Goal: Information Seeking & Learning: Learn about a topic

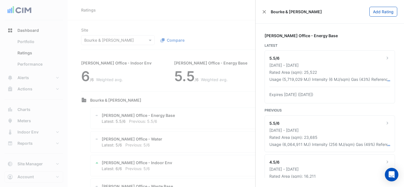
click at [164, 28] on ngb-offcanvas-backdrop at bounding box center [202, 93] width 404 height 187
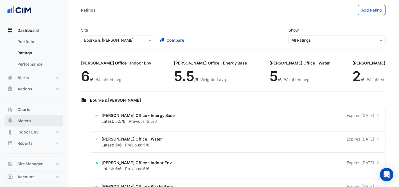
click at [33, 117] on button "Meters" at bounding box center [34, 120] width 59 height 11
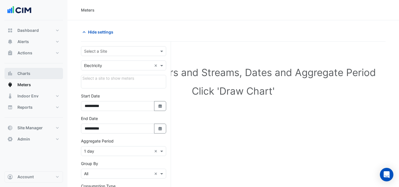
click at [40, 72] on button "Charts" at bounding box center [34, 73] width 59 height 11
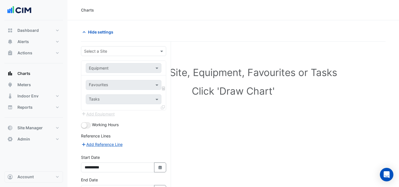
click at [114, 63] on div "Equipment" at bounding box center [124, 68] width 76 height 10
click at [111, 55] on div "Select a Site" at bounding box center [123, 51] width 85 height 10
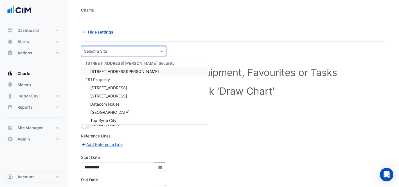
click at [108, 52] on input "text" at bounding box center [118, 51] width 68 height 6
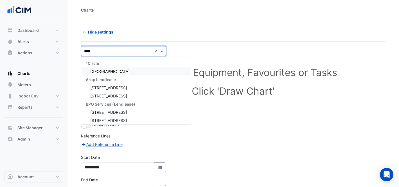
type input "*****"
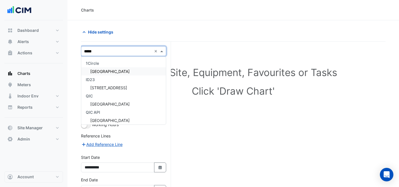
click at [113, 70] on span "[GEOGRAPHIC_DATA]" at bounding box center [109, 71] width 39 height 5
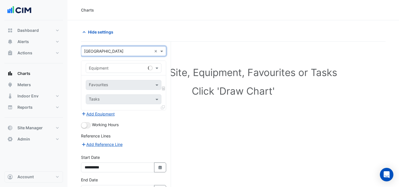
click at [122, 70] on input "text" at bounding box center [118, 68] width 58 height 6
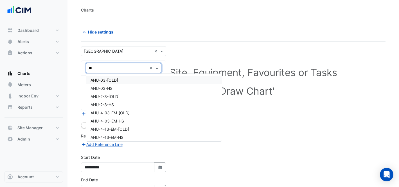
type input "***"
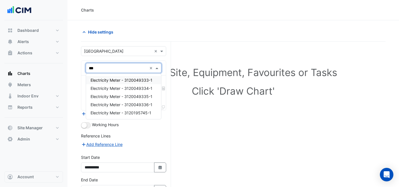
click at [127, 80] on span "Electricity Meter - 3120049333-1" at bounding box center [122, 80] width 62 height 5
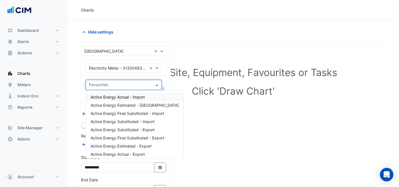
click at [138, 86] on input "text" at bounding box center [120, 85] width 63 height 6
click at [142, 96] on span "Active Energy Actual - Import" at bounding box center [118, 97] width 54 height 5
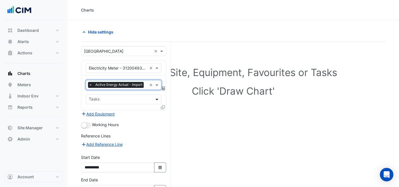
click at [157, 100] on span at bounding box center [157, 99] width 7 height 6
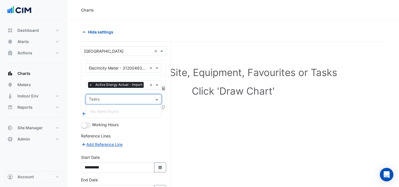
click at [154, 137] on div "Reference Lines" at bounding box center [123, 137] width 85 height 8
click at [163, 105] on icon at bounding box center [163, 107] width 4 height 4
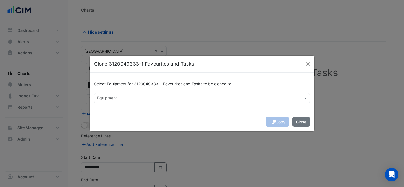
click at [152, 163] on ngb-modal-window "Clone 3120049333-1 Favourites and Tasks Select Equipment for 3120049333-1 Favou…" at bounding box center [202, 93] width 404 height 187
click at [301, 124] on button "Close" at bounding box center [300, 122] width 17 height 10
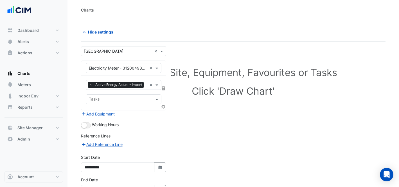
click at [162, 106] on icon at bounding box center [163, 107] width 4 height 4
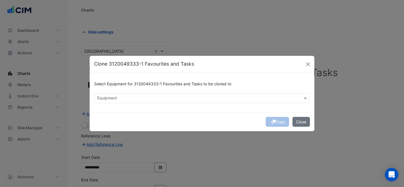
click at [167, 99] on input "text" at bounding box center [198, 99] width 203 height 6
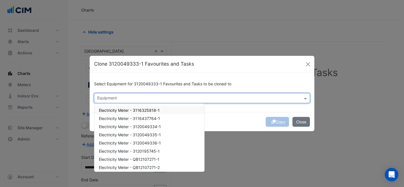
click at [162, 106] on div "Electricity Meter - 3116325818-1" at bounding box center [149, 110] width 110 height 8
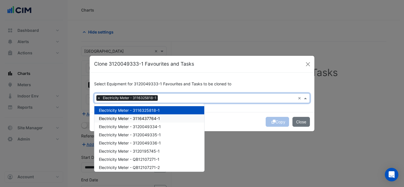
click at [167, 116] on div "Electricity Meter - 3116437764-1" at bounding box center [149, 118] width 110 height 8
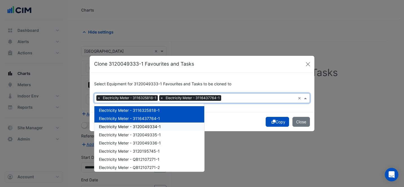
click at [154, 127] on span "Electricity Meter - 3120049334-1" at bounding box center [130, 126] width 62 height 5
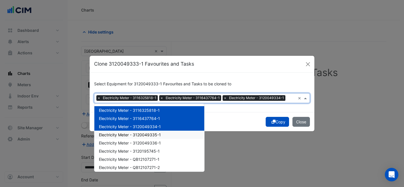
click at [156, 135] on span "Electricity Meter - 3120049335-1" at bounding box center [130, 134] width 62 height 5
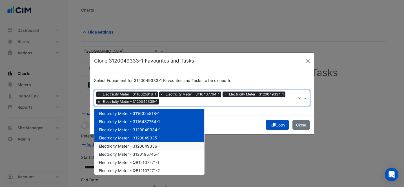
click at [156, 146] on span "Electricity Meter - 3120049336-1" at bounding box center [130, 146] width 62 height 5
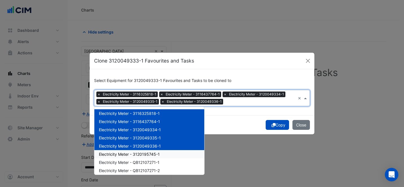
click at [155, 153] on span "Electricity Meter - 3120195745-1" at bounding box center [129, 154] width 61 height 5
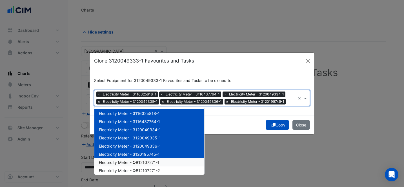
click at [155, 161] on span "Electricity Meter - QB12107271-1" at bounding box center [129, 162] width 61 height 5
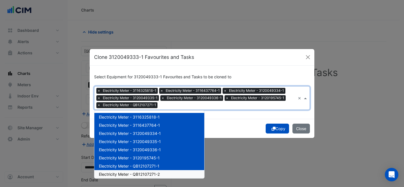
click at [158, 172] on span "Electricity Meter - QB12107271-2" at bounding box center [129, 174] width 61 height 5
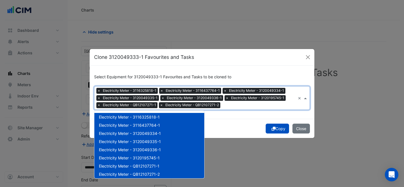
click at [275, 128] on div "Copy Close" at bounding box center [202, 128] width 225 height 19
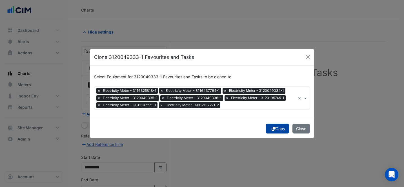
click at [273, 127] on icon "submit" at bounding box center [273, 129] width 4 height 4
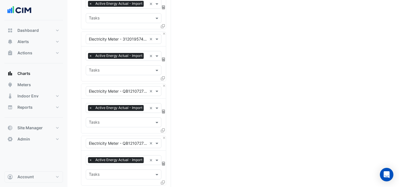
scroll to position [454, 0]
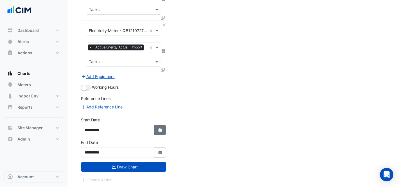
click at [159, 130] on icon "button" at bounding box center [159, 130] width 3 height 4
select select "**"
select select "****"
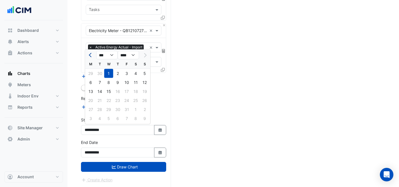
click at [89, 53] on button "Previous month" at bounding box center [91, 55] width 7 height 9
select select "*"
click at [128, 74] on div "1" at bounding box center [126, 73] width 9 height 9
type input "**********"
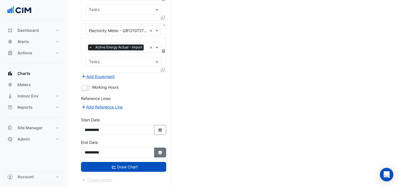
click at [156, 154] on button "Select Date" at bounding box center [160, 152] width 12 height 10
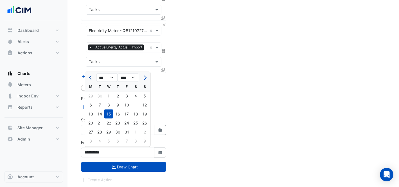
click at [88, 75] on button "Previous month" at bounding box center [91, 77] width 7 height 9
click at [91, 79] on span "Previous month" at bounding box center [91, 77] width 4 height 4
select select "*"
click at [146, 132] on div "31" at bounding box center [144, 132] width 9 height 9
type input "**********"
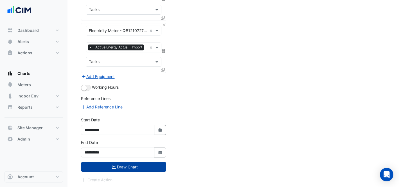
click at [136, 168] on button "Draw Chart" at bounding box center [123, 167] width 85 height 10
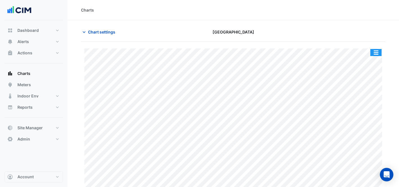
click at [376, 52] on button "button" at bounding box center [376, 52] width 11 height 7
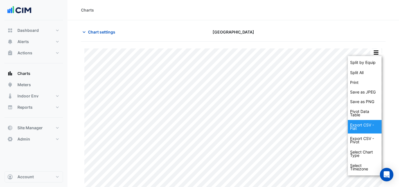
click at [359, 126] on div "Export CSV - Flat" at bounding box center [365, 127] width 34 height 14
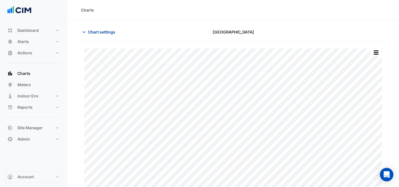
click at [101, 32] on span "Chart settings" at bounding box center [101, 32] width 27 height 6
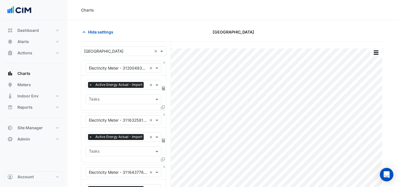
click at [133, 102] on input "text" at bounding box center [120, 100] width 63 height 6
click at [139, 100] on input "text" at bounding box center [120, 100] width 63 height 6
click at [163, 90] on icon at bounding box center [163, 88] width 3 height 4
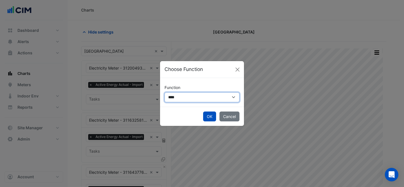
click at [175, 97] on select "**********" at bounding box center [201, 97] width 75 height 10
click at [162, 31] on ngb-modal-window "**********" at bounding box center [202, 93] width 404 height 187
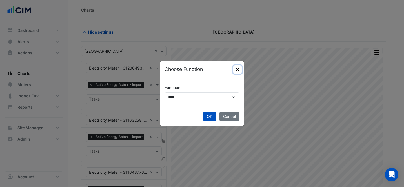
click at [235, 68] on button "Close" at bounding box center [237, 69] width 8 height 8
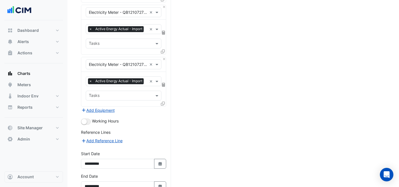
scroll to position [454, 0]
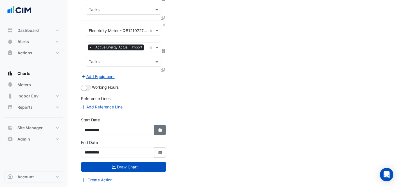
click at [166, 130] on button "Select Date" at bounding box center [160, 130] width 12 height 10
select select "*"
select select "****"
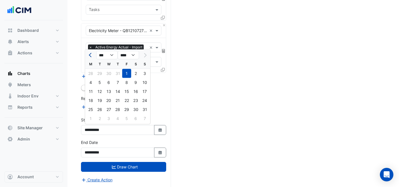
click at [90, 54] on span "Previous month" at bounding box center [91, 55] width 4 height 4
select select "*"
click at [103, 74] on div "1" at bounding box center [99, 73] width 9 height 9
type input "**********"
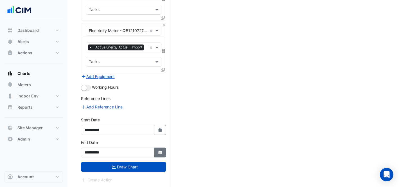
click at [154, 152] on button "Select Date" at bounding box center [160, 152] width 12 height 10
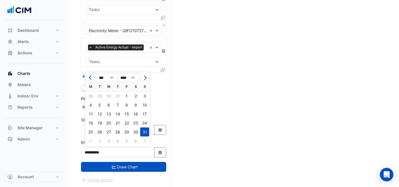
click at [91, 78] on span "Previous month" at bounding box center [91, 77] width 4 height 4
select select "*"
click at [115, 130] on div "31" at bounding box center [117, 132] width 9 height 9
type input "**********"
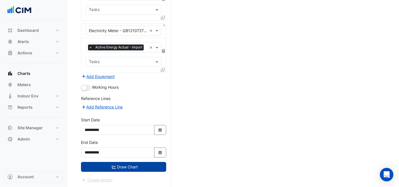
click at [126, 165] on button "Draw Chart" at bounding box center [123, 167] width 85 height 10
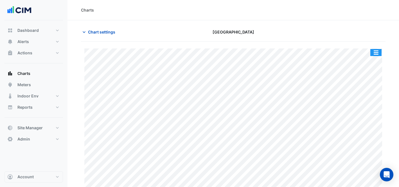
click at [378, 51] on button "button" at bounding box center [376, 52] width 11 height 7
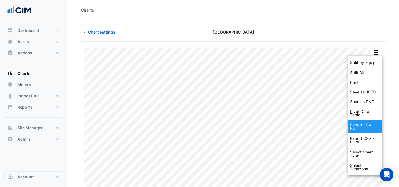
click at [372, 123] on div "Export CSV - Flat" at bounding box center [365, 127] width 34 height 14
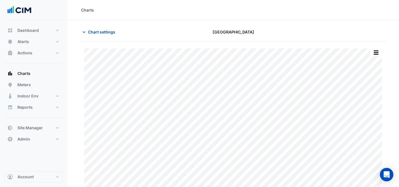
click at [302, 7] on div "Charts" at bounding box center [233, 10] width 305 height 6
click at [103, 32] on span "Chart settings" at bounding box center [101, 32] width 27 height 6
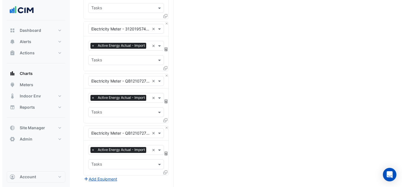
scroll to position [348, 0]
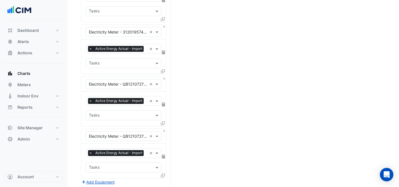
click at [159, 176] on div "× Active Energy Actual - Import × Tasks" at bounding box center [123, 161] width 85 height 35
click at [162, 176] on icon at bounding box center [163, 175] width 4 height 4
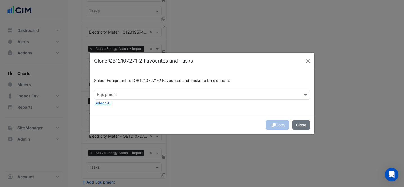
click at [180, 100] on div "Select Equipment for QB12107271-2 Favourites and Tasks to be cloned to Equipmen…" at bounding box center [202, 92] width 225 height 46
click at [178, 89] on div "Select Equipment for QB12107271-2 Favourites and Tasks to be cloned to" at bounding box center [202, 82] width 216 height 16
click at [180, 91] on div "Equipment" at bounding box center [197, 94] width 206 height 9
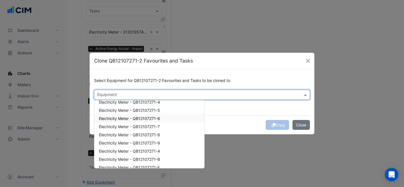
scroll to position [0, 0]
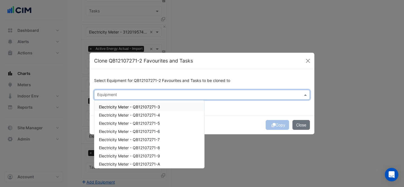
click at [158, 109] on div "Electricity Meter - QB12107271-3" at bounding box center [149, 107] width 110 height 8
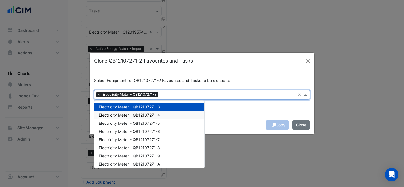
click at [163, 114] on div "Electricity Meter - QB12107271-4" at bounding box center [149, 115] width 110 height 8
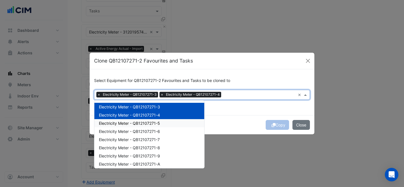
click at [166, 122] on div "Electricity Meter - QB12107271-5" at bounding box center [149, 123] width 110 height 8
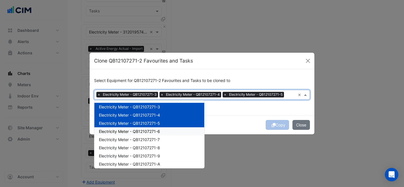
click at [167, 131] on div "Electricity Meter - QB12107271-6" at bounding box center [149, 131] width 110 height 8
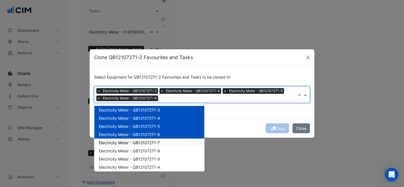
click at [167, 140] on div "Electricity Meter - QB12107271-7" at bounding box center [149, 142] width 110 height 8
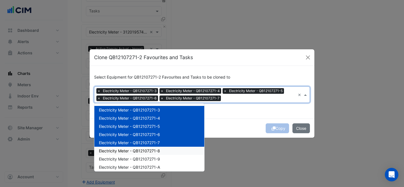
click at [165, 150] on div "Electricity Meter - QB12107271-8" at bounding box center [149, 151] width 110 height 8
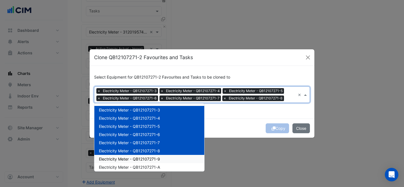
click at [166, 157] on div "Electricity Meter - QB12107271-9" at bounding box center [149, 159] width 110 height 8
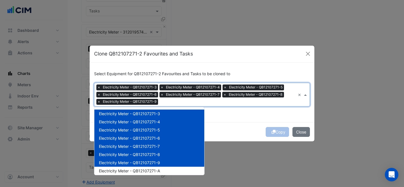
scroll to position [38, 0]
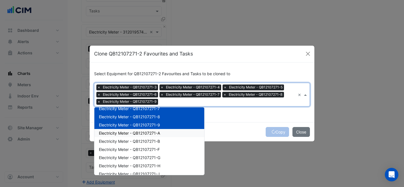
click at [154, 131] on span "Electricity Meter - QB12107271-A" at bounding box center [129, 133] width 61 height 5
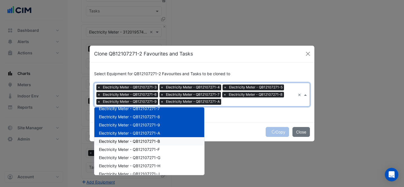
click at [159, 142] on span "Electricity Meter - QB12107271-B" at bounding box center [129, 141] width 61 height 5
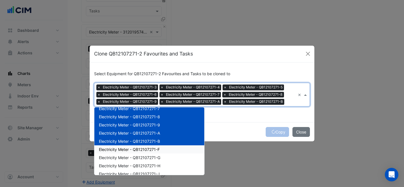
click at [163, 149] on div "Electricity Meter - QB12107271-F" at bounding box center [149, 149] width 110 height 8
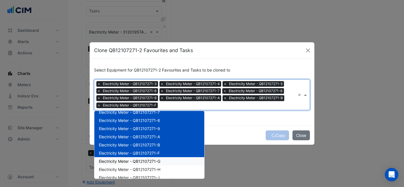
click at [164, 163] on div "Electricity Meter - QB12107271-G" at bounding box center [149, 161] width 110 height 8
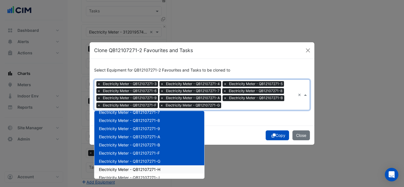
click at [163, 169] on div "Electricity Meter - QB12107271-H" at bounding box center [149, 169] width 110 height 8
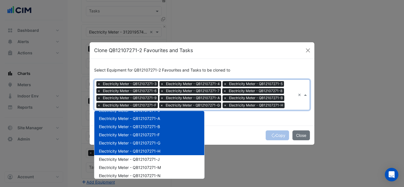
scroll to position [65, 0]
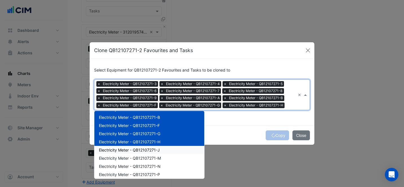
click at [160, 149] on div "Electricity Meter - QB12107271-J" at bounding box center [149, 150] width 110 height 8
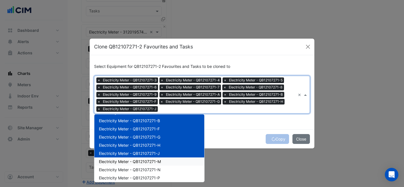
click at [164, 159] on div "Electricity Meter - QB12107271-M" at bounding box center [149, 161] width 110 height 8
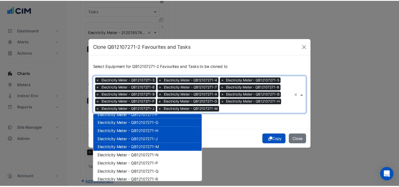
scroll to position [100, 0]
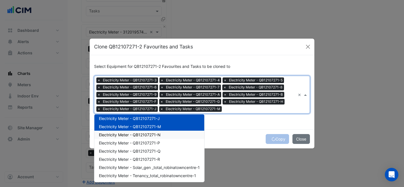
click at [161, 135] on div "Electricity Meter - QB12107271-N" at bounding box center [149, 135] width 110 height 8
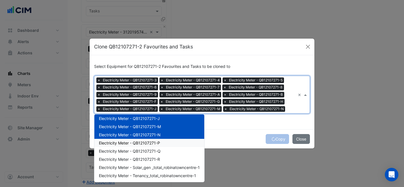
click at [167, 142] on div "Electricity Meter - QB12107271-P" at bounding box center [149, 143] width 110 height 8
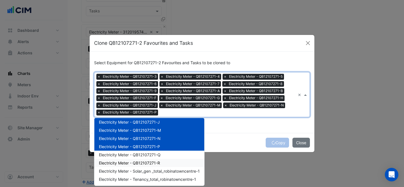
click at [169, 157] on div "Electricity Meter - QB12107271-Q" at bounding box center [149, 155] width 110 height 8
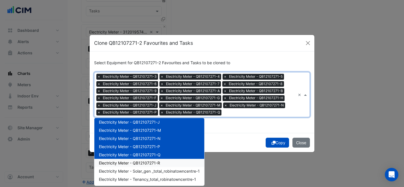
drag, startPoint x: 170, startPoint y: 162, endPoint x: 202, endPoint y: 160, distance: 31.6
click at [170, 162] on div "Electricity Meter - QB12107271-R" at bounding box center [149, 163] width 110 height 8
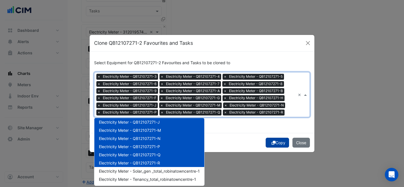
click at [282, 142] on div "Copy Close" at bounding box center [202, 142] width 225 height 19
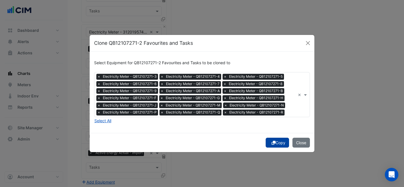
click at [285, 143] on button "Copy" at bounding box center [276, 143] width 23 height 10
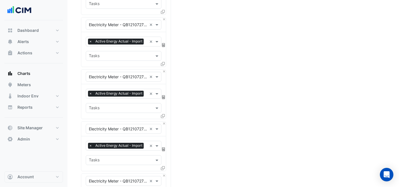
scroll to position [1391, 0]
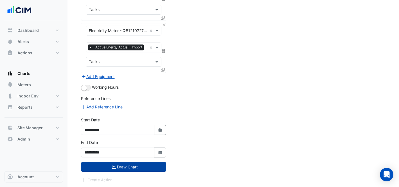
click at [134, 166] on button "Draw Chart" at bounding box center [123, 167] width 85 height 10
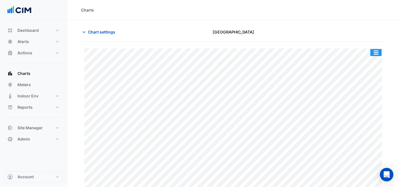
click at [374, 55] on button "button" at bounding box center [376, 52] width 11 height 7
click at [364, 33] on div at bounding box center [337, 32] width 104 height 10
click at [377, 55] on button "button" at bounding box center [376, 52] width 11 height 7
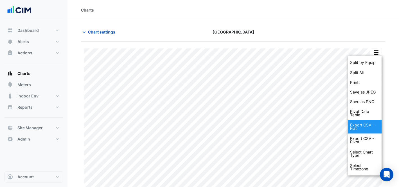
click at [374, 125] on div "Export CSV - Flat" at bounding box center [365, 127] width 34 height 14
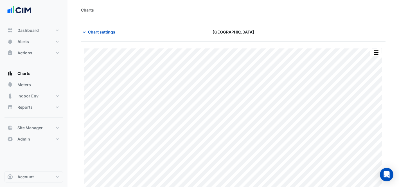
click at [291, 7] on div "Charts" at bounding box center [233, 10] width 305 height 6
click at [100, 30] on span "Chart settings" at bounding box center [101, 32] width 27 height 6
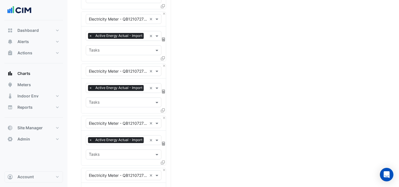
scroll to position [1391, 0]
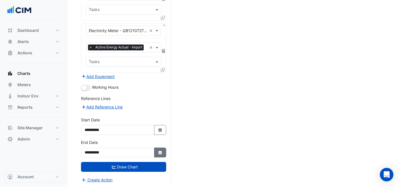
click at [160, 152] on icon "button" at bounding box center [159, 153] width 3 height 4
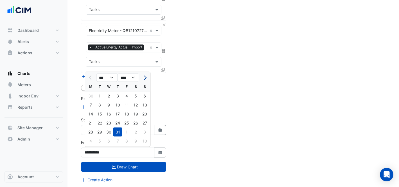
click at [144, 81] on button "Next month" at bounding box center [144, 77] width 7 height 9
select select "*"
click at [102, 130] on div "30" at bounding box center [99, 132] width 9 height 9
type input "**********"
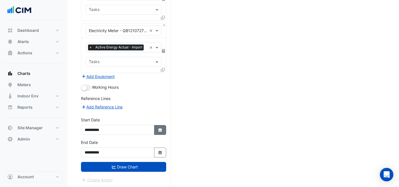
click at [164, 129] on button "Select Date" at bounding box center [160, 130] width 12 height 10
select select "*"
select select "****"
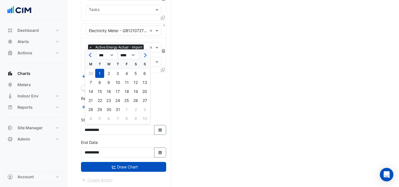
click at [148, 55] on div at bounding box center [144, 55] width 11 height 9
click at [147, 55] on button "Next month" at bounding box center [144, 55] width 7 height 9
select select "*"
click at [90, 73] on div "1" at bounding box center [90, 73] width 9 height 9
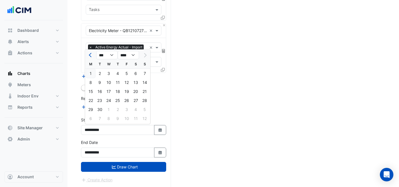
type input "**********"
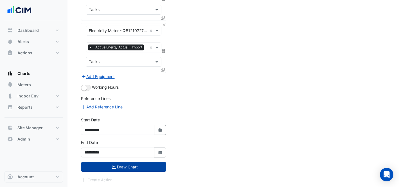
click at [117, 164] on button "Draw Chart" at bounding box center [123, 167] width 85 height 10
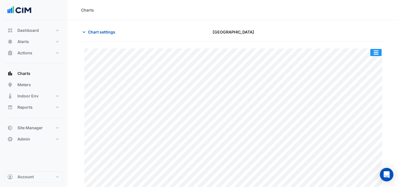
click at [377, 52] on button "button" at bounding box center [376, 52] width 11 height 7
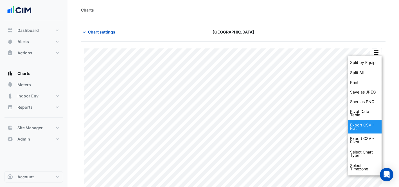
click at [375, 126] on div "Export CSV - Flat" at bounding box center [365, 127] width 34 height 14
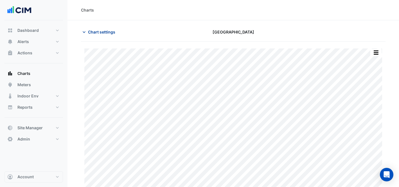
click at [102, 35] on button "Chart settings" at bounding box center [100, 32] width 38 height 10
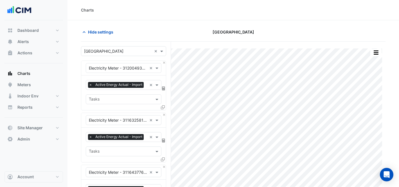
click at [107, 51] on input "text" at bounding box center [118, 51] width 68 height 6
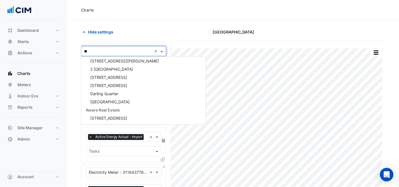
scroll to position [10, 0]
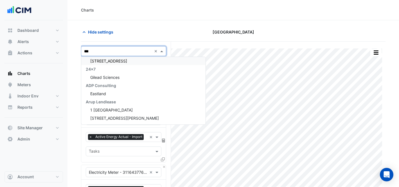
type input "****"
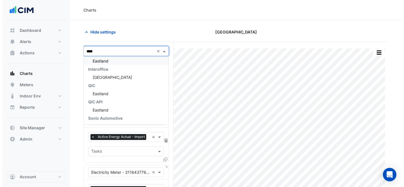
scroll to position [0, 0]
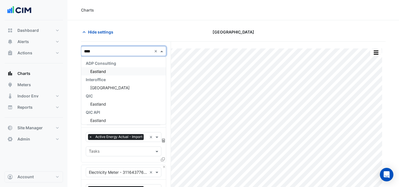
click at [111, 69] on div "Eastland" at bounding box center [123, 71] width 85 height 8
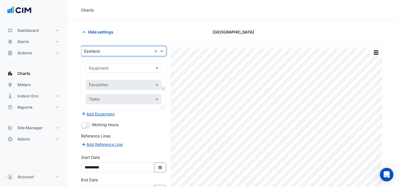
click at [113, 69] on input "text" at bounding box center [118, 68] width 58 height 6
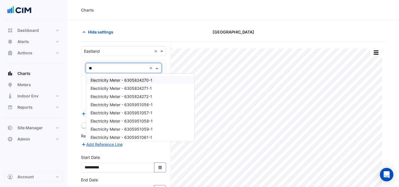
type input "***"
click at [116, 81] on span "Electricity Meter - 6305824270-1" at bounding box center [122, 80] width 62 height 5
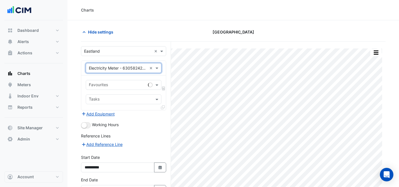
click at [117, 88] on div at bounding box center [117, 85] width 58 height 7
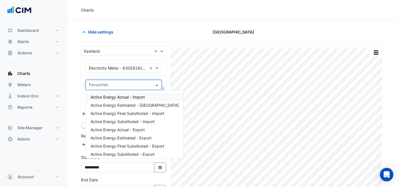
click at [120, 95] on span "Active Energy Actual - Import" at bounding box center [118, 97] width 54 height 5
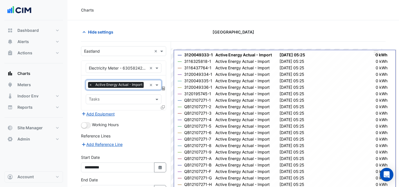
click at [164, 88] on icon at bounding box center [163, 88] width 3 height 4
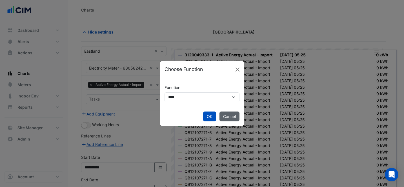
click at [225, 116] on button "Cancel" at bounding box center [229, 116] width 20 height 10
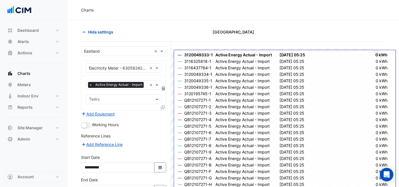
click at [163, 106] on icon at bounding box center [163, 107] width 4 height 4
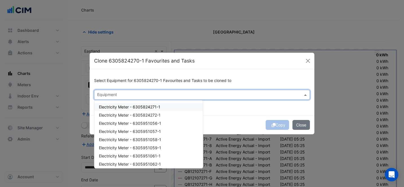
click at [164, 95] on input "text" at bounding box center [198, 95] width 203 height 6
click at [162, 106] on div "Electricity Meter - 6305824271-1" at bounding box center [148, 107] width 108 height 8
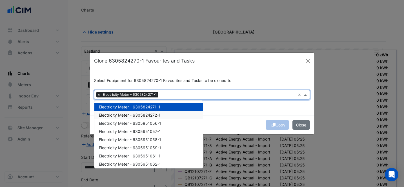
click at [162, 112] on div "Electricity Meter - 6305824272-1" at bounding box center [148, 115] width 108 height 8
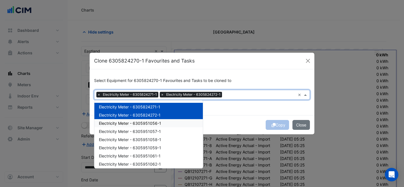
click at [163, 124] on div "Electricity Meter - 6305951056-1" at bounding box center [148, 123] width 108 height 8
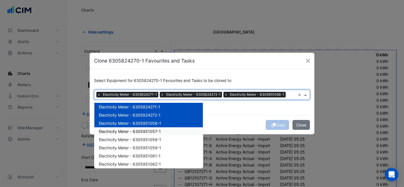
click at [164, 128] on div "Electricity Meter - 6305951057-1" at bounding box center [148, 131] width 108 height 8
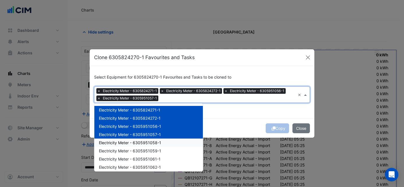
click at [165, 140] on div "Electricity Meter - 6305951058-1" at bounding box center [148, 142] width 108 height 8
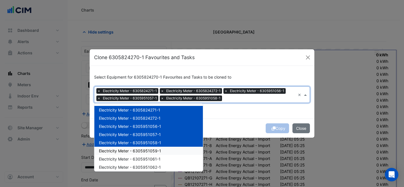
drag, startPoint x: 163, startPoint y: 149, endPoint x: 163, endPoint y: 156, distance: 6.5
click at [163, 149] on div "Electricity Meter - 6305951059-1" at bounding box center [148, 151] width 108 height 8
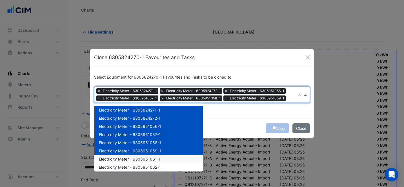
click at [157, 158] on span "Electricity Meter - 6305951061-1" at bounding box center [130, 159] width 62 height 5
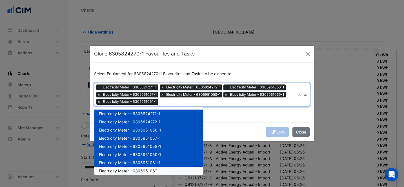
click at [162, 167] on div "Electricity Meter - 6305951062-1" at bounding box center [148, 171] width 108 height 8
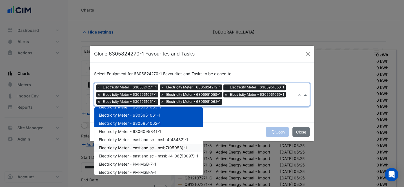
scroll to position [45, 0]
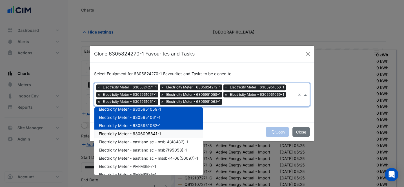
click at [148, 134] on span "Electricity Meter - 6306095841-1" at bounding box center [130, 133] width 62 height 5
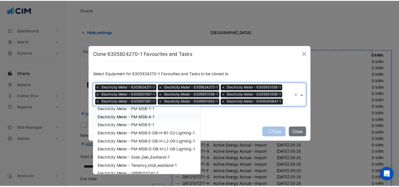
scroll to position [133, 0]
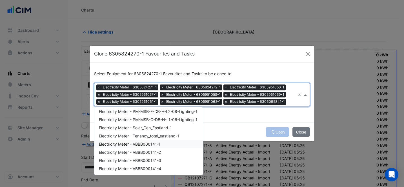
click at [151, 145] on span "Electricity Meter - VBBB000141-1" at bounding box center [130, 144] width 62 height 5
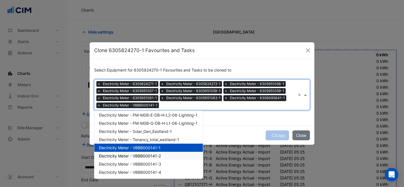
click at [155, 155] on span "Electricity Meter - VBBB000141-2" at bounding box center [130, 155] width 62 height 5
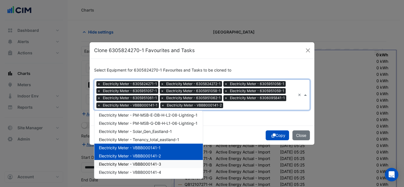
drag, startPoint x: 155, startPoint y: 161, endPoint x: 156, endPoint y: 169, distance: 7.7
click at [155, 161] on div "Electricity Meter - VBBB000141-3" at bounding box center [148, 164] width 108 height 8
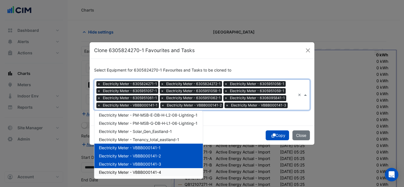
click at [156, 171] on span "Electricity Meter - VBBB000141-4" at bounding box center [130, 172] width 62 height 5
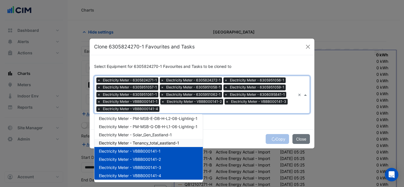
click at [272, 138] on div "Copy Close" at bounding box center [202, 138] width 225 height 19
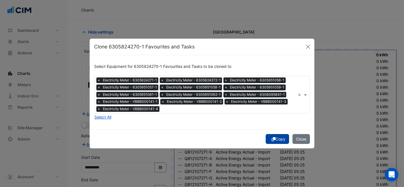
click at [282, 140] on button "Copy" at bounding box center [276, 139] width 23 height 10
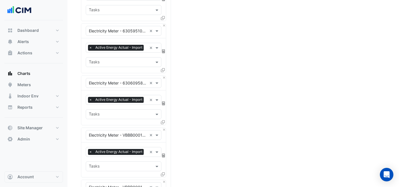
scroll to position [714, 0]
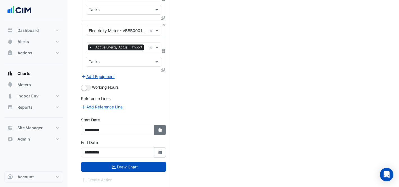
click at [159, 130] on icon "button" at bounding box center [159, 130] width 3 height 4
select select "*"
select select "****"
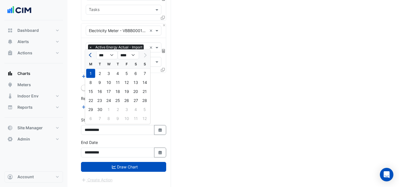
click at [89, 53] on button "Previous month" at bounding box center [91, 55] width 7 height 9
select select "*"
click at [126, 71] on div "1" at bounding box center [126, 73] width 9 height 9
type input "**********"
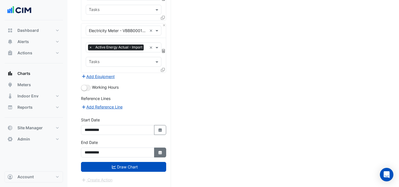
click at [160, 149] on button "Select Date" at bounding box center [160, 152] width 12 height 10
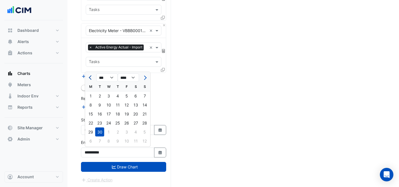
click at [90, 78] on span "Previous month" at bounding box center [91, 77] width 4 height 4
select select "*"
click at [142, 133] on div "31" at bounding box center [144, 132] width 9 height 9
type input "**********"
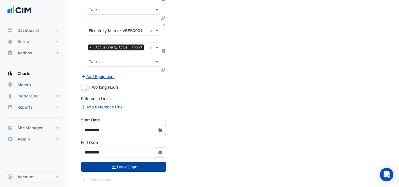
click at [126, 166] on button "Draw Chart" at bounding box center [123, 167] width 85 height 10
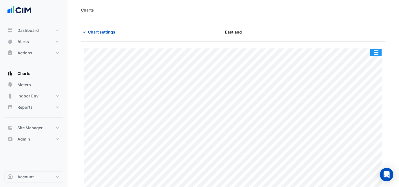
click at [375, 49] on div "Split by Equip Split All Print Save as JPEG Save as PNG Pivot Data Table Export…" at bounding box center [376, 53] width 12 height 8
click at [378, 53] on button "button" at bounding box center [376, 52] width 11 height 7
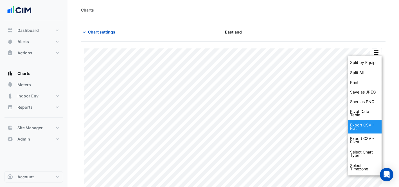
click at [370, 125] on div "Export CSV - Flat" at bounding box center [365, 127] width 34 height 14
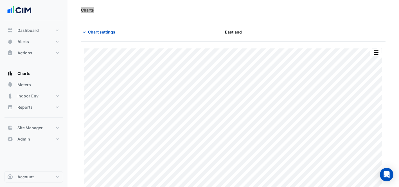
click at [307, 6] on div "Charts" at bounding box center [234, 10] width 332 height 20
click at [105, 31] on span "Chart settings" at bounding box center [101, 32] width 27 height 6
click at [108, 36] on button "Chart settings" at bounding box center [100, 32] width 38 height 10
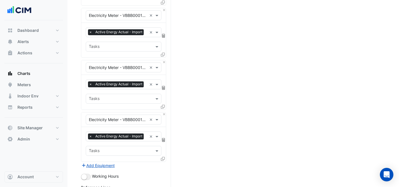
scroll to position [714, 0]
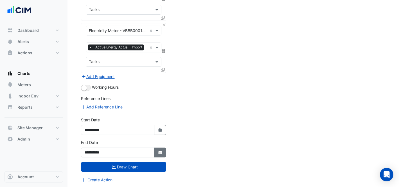
click at [160, 151] on icon "Select Date" at bounding box center [160, 153] width 5 height 4
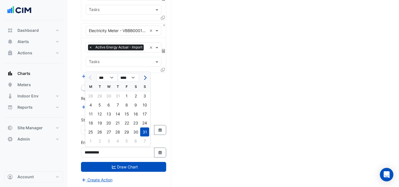
click at [144, 77] on span "Next month" at bounding box center [144, 77] width 4 height 4
select select "*"
click at [100, 133] on div "30" at bounding box center [99, 132] width 9 height 9
type input "**********"
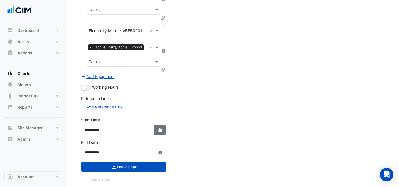
click at [163, 125] on button "Select Date" at bounding box center [160, 130] width 12 height 10
select select "*"
select select "****"
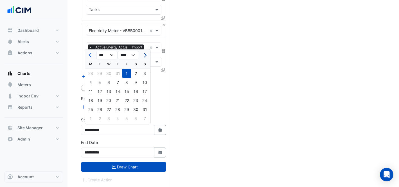
click at [146, 55] on button "Next month" at bounding box center [144, 55] width 7 height 9
select select "*"
click at [89, 72] on div "1" at bounding box center [90, 73] width 9 height 9
type input "**********"
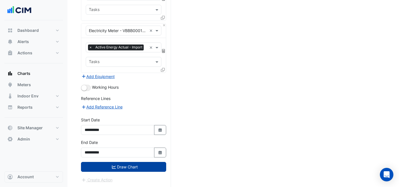
click at [149, 164] on button "Draw Chart" at bounding box center [123, 167] width 85 height 10
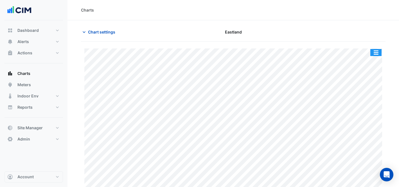
click at [377, 51] on button "button" at bounding box center [376, 52] width 11 height 7
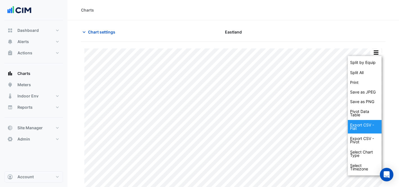
click at [364, 120] on div "Export CSV - Flat" at bounding box center [365, 127] width 34 height 14
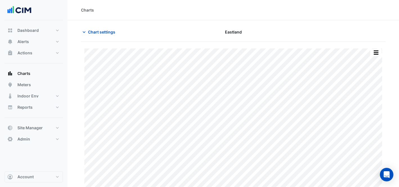
click at [293, 8] on div "Charts" at bounding box center [233, 10] width 305 height 6
click at [114, 29] on span "Chart settings" at bounding box center [101, 32] width 27 height 6
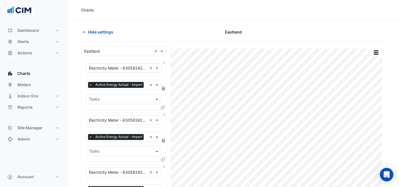
click at [117, 50] on input "text" at bounding box center [118, 51] width 68 height 6
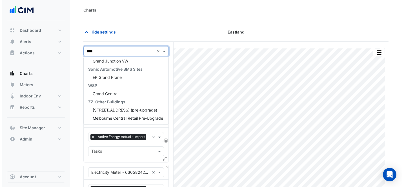
scroll to position [35, 0]
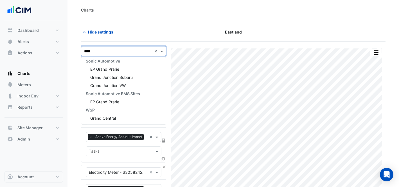
type input "*****"
click at [121, 115] on div "Grand Central" at bounding box center [123, 118] width 85 height 8
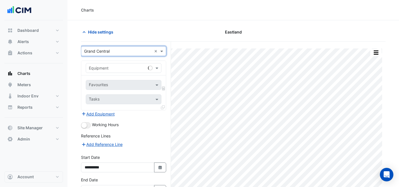
click at [120, 70] on input "text" at bounding box center [118, 68] width 58 height 6
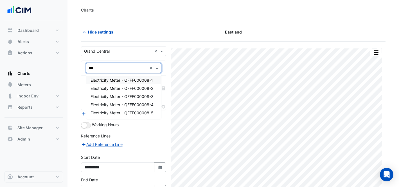
type input "****"
click at [110, 78] on span "Electricity Meter - QFFF000008-1" at bounding box center [122, 80] width 62 height 5
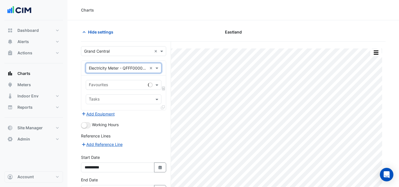
click at [121, 83] on input "text" at bounding box center [117, 85] width 57 height 6
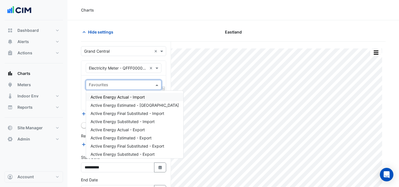
click at [140, 94] on div "Active Energy Actual - Import" at bounding box center [134, 97] width 97 height 8
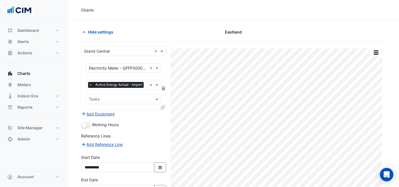
click at [162, 109] on fa-icon at bounding box center [163, 107] width 4 height 5
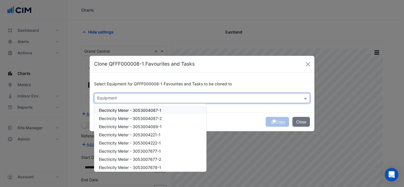
click at [170, 99] on input "text" at bounding box center [198, 99] width 203 height 6
click at [164, 108] on div "Electricity Meter - 3053004087-1" at bounding box center [150, 110] width 112 height 8
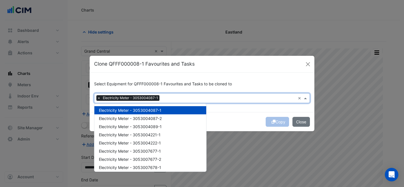
click at [168, 113] on div "Electricity Meter - 3053004087-1" at bounding box center [150, 110] width 112 height 8
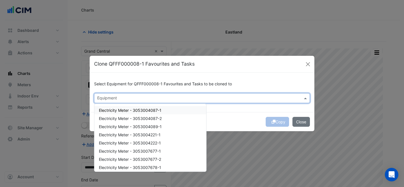
click at [166, 110] on div "Electricity Meter - 3053004087-1" at bounding box center [150, 110] width 112 height 8
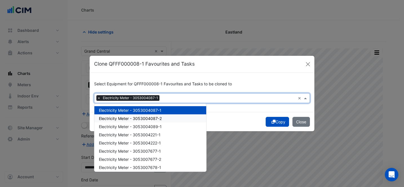
click at [176, 120] on div "Electricity Meter - 3053004087-2" at bounding box center [150, 118] width 112 height 8
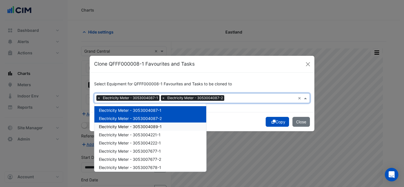
click at [175, 124] on div "Electricity Meter - 3053004089-1" at bounding box center [150, 126] width 112 height 8
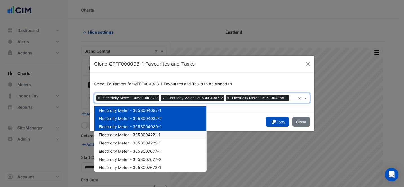
click at [175, 131] on div "Electricity Meter - 3053004221-1" at bounding box center [150, 135] width 112 height 8
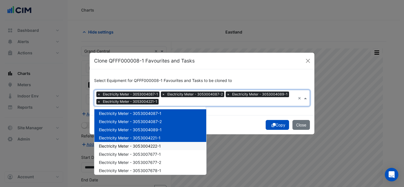
click at [178, 145] on div "Electricity Meter - 3053004222-1" at bounding box center [150, 146] width 112 height 8
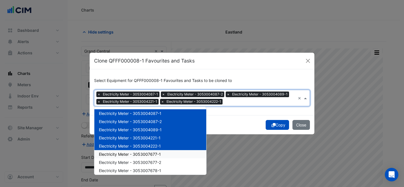
click at [169, 155] on div "Electricity Meter - 3053007677-1" at bounding box center [150, 154] width 112 height 8
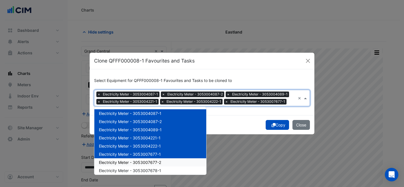
click at [171, 163] on div "Electricity Meter - 3053007677-2" at bounding box center [150, 162] width 112 height 8
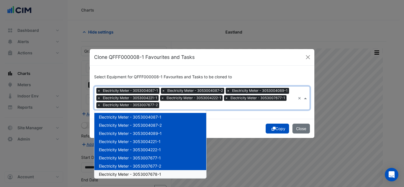
click at [170, 173] on div "Electricity Meter - 3053007678-1" at bounding box center [150, 174] width 112 height 8
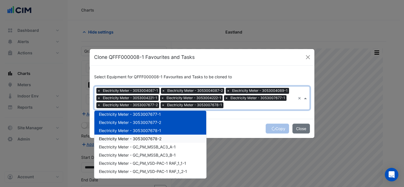
click at [160, 137] on span "Electricity Meter - 3053007678-2" at bounding box center [130, 138] width 62 height 5
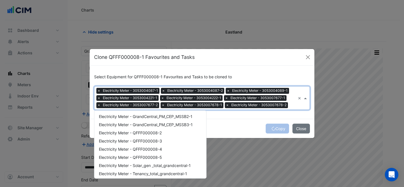
scroll to position [484, 0]
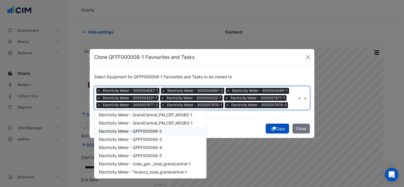
click at [157, 133] on span "Electricity Meter - QFFF000008-2" at bounding box center [130, 131] width 63 height 5
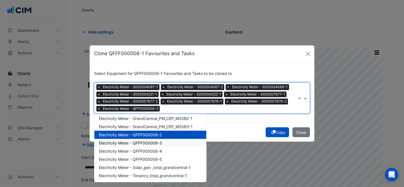
click at [161, 142] on span "Electricity Meter - QFFF000008-3" at bounding box center [130, 142] width 63 height 5
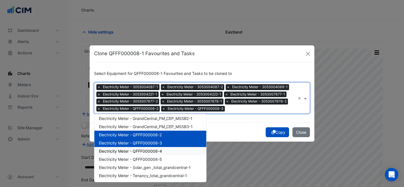
click at [160, 150] on span "Electricity Meter - QFFF000008-4" at bounding box center [130, 151] width 63 height 5
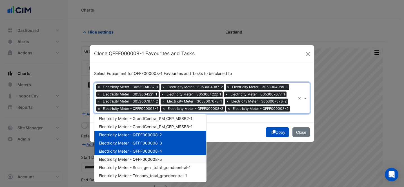
click at [163, 156] on div "Electricity Meter - QFFF000008-5" at bounding box center [150, 159] width 112 height 8
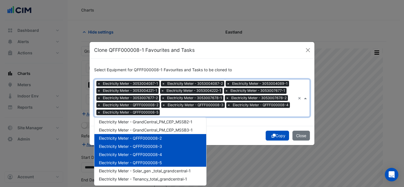
click at [226, 125] on div "Select Equipment for QFFF000008-1 Favourites and Tasks to be cloned to × Electr…" at bounding box center [202, 92] width 225 height 67
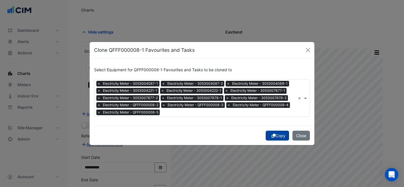
click at [267, 133] on button "Copy" at bounding box center [276, 136] width 23 height 10
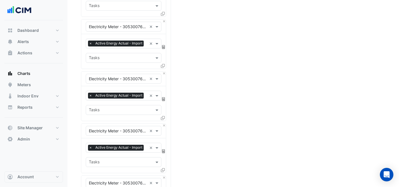
scroll to position [714, 0]
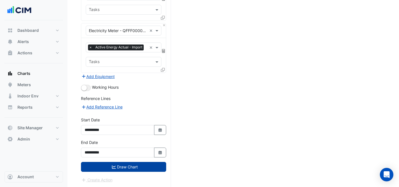
click at [116, 168] on button "Draw Chart" at bounding box center [123, 167] width 85 height 10
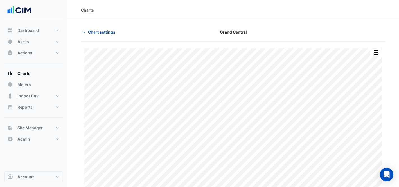
click at [113, 32] on span "Chart settings" at bounding box center [101, 32] width 27 height 6
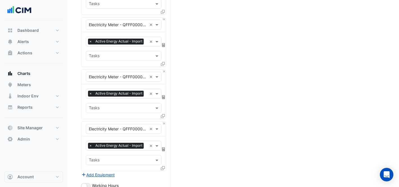
scroll to position [714, 0]
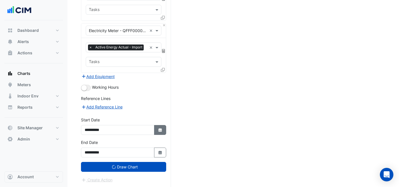
click at [158, 128] on icon "Select Date" at bounding box center [160, 130] width 5 height 4
select select "*"
select select "****"
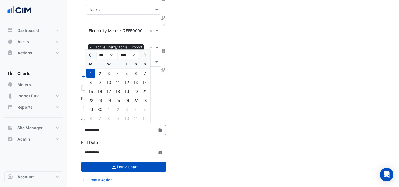
click at [90, 53] on button "Previous month" at bounding box center [91, 55] width 7 height 9
select select "*"
click at [126, 74] on div "1" at bounding box center [126, 73] width 9 height 9
type input "**********"
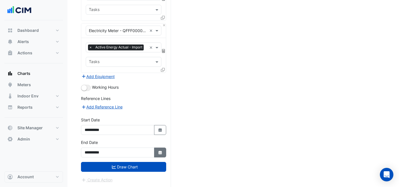
click at [165, 154] on button "Select Date" at bounding box center [160, 152] width 12 height 10
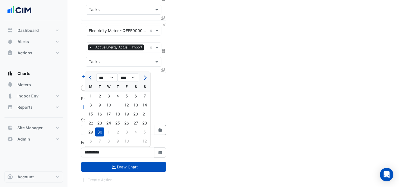
click at [91, 75] on button "Previous month" at bounding box center [91, 77] width 7 height 9
select select "*"
click at [144, 128] on div "31" at bounding box center [144, 132] width 9 height 9
type input "**********"
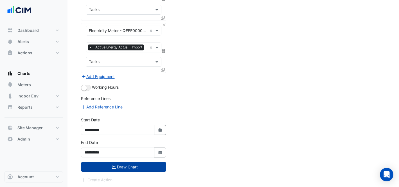
click at [134, 167] on button "Draw Chart" at bounding box center [123, 167] width 85 height 10
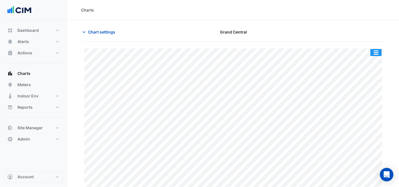
click at [375, 50] on button "button" at bounding box center [376, 52] width 11 height 7
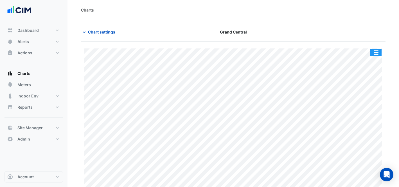
click at [377, 52] on button "button" at bounding box center [376, 52] width 11 height 7
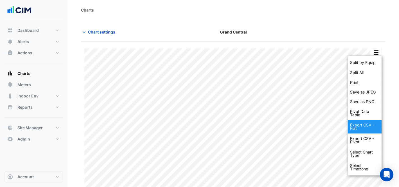
click at [366, 123] on div "Export CSV - Flat" at bounding box center [365, 127] width 34 height 14
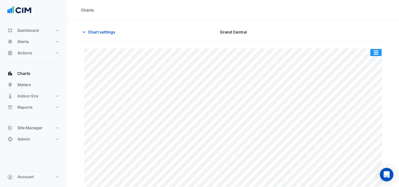
click at [374, 52] on button "button" at bounding box center [376, 52] width 11 height 7
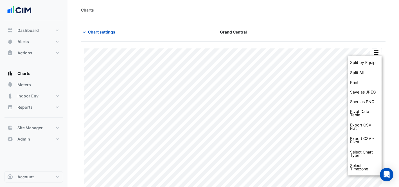
click at [364, 37] on div "Chart settings [GEOGRAPHIC_DATA]" at bounding box center [233, 34] width 305 height 15
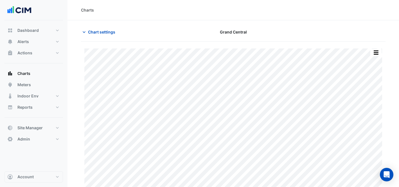
click at [109, 29] on span "Chart settings" at bounding box center [101, 32] width 27 height 6
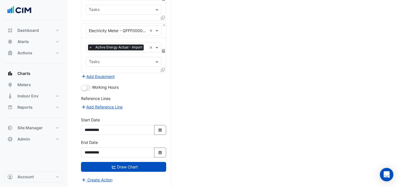
scroll to position [713, 0]
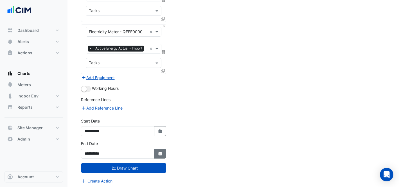
click at [158, 152] on icon "Select Date" at bounding box center [160, 154] width 5 height 4
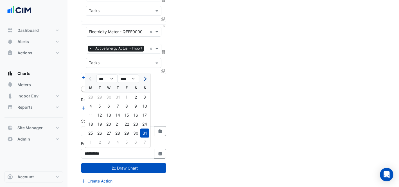
click at [142, 79] on button "Next month" at bounding box center [144, 78] width 7 height 9
select select "*"
click at [100, 133] on div "30" at bounding box center [99, 133] width 9 height 9
type input "**********"
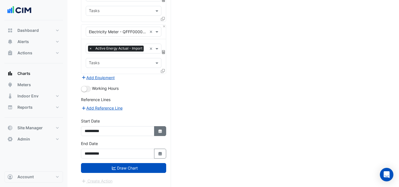
click at [157, 127] on button "Select Date" at bounding box center [160, 131] width 12 height 10
select select "*"
select select "****"
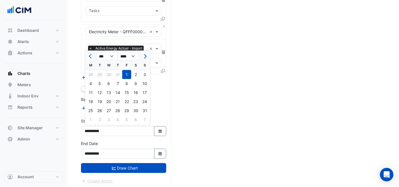
click at [142, 56] on button "Next month" at bounding box center [144, 56] width 7 height 9
select select "*"
click at [90, 76] on div "1" at bounding box center [90, 74] width 9 height 9
type input "**********"
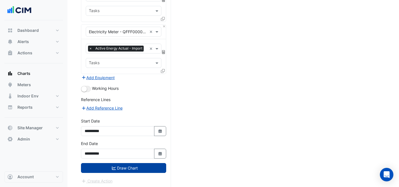
click at [137, 167] on button "Draw Chart" at bounding box center [123, 168] width 85 height 10
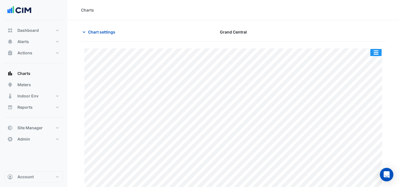
click at [375, 54] on button "button" at bounding box center [376, 52] width 11 height 7
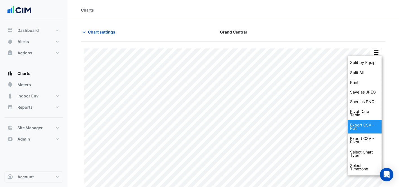
click at [366, 123] on div "Export CSV - Flat" at bounding box center [365, 127] width 34 height 14
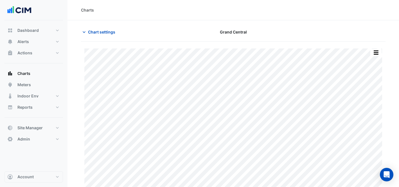
click at [280, 10] on div "Charts" at bounding box center [233, 10] width 305 height 6
click at [90, 30] on span "Chart settings" at bounding box center [101, 32] width 27 height 6
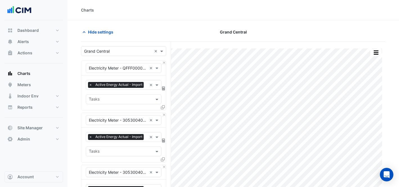
click at [124, 53] on input "text" at bounding box center [118, 51] width 68 height 6
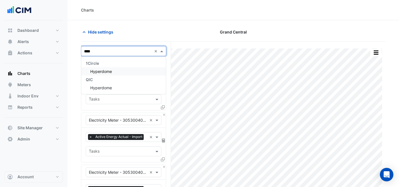
type input "*****"
click at [125, 68] on div "Hyperdome" at bounding box center [123, 71] width 85 height 8
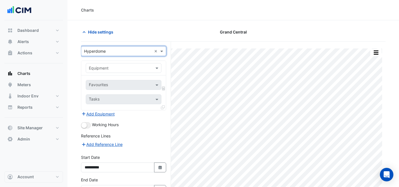
click at [127, 70] on input "text" at bounding box center [118, 68] width 58 height 6
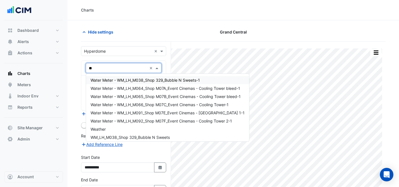
type input "*"
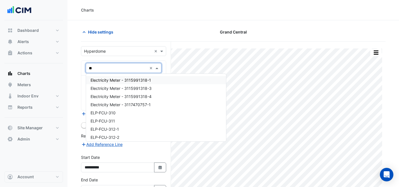
type input "***"
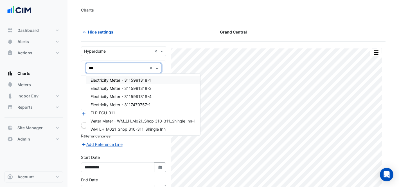
click at [142, 80] on span "Electricity Meter - 3115991318-1" at bounding box center [121, 80] width 61 height 5
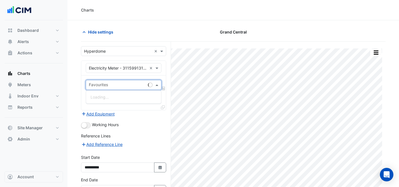
click at [133, 86] on input "text" at bounding box center [117, 85] width 57 height 6
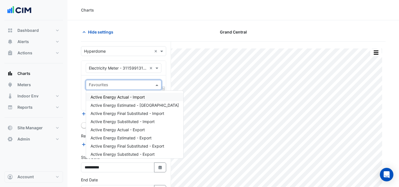
click at [138, 97] on span "Active Energy Actual - Import" at bounding box center [118, 97] width 54 height 5
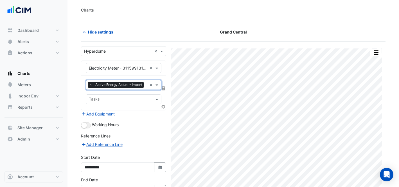
click at [161, 109] on fa-icon at bounding box center [163, 107] width 4 height 5
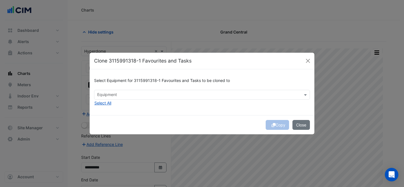
click at [155, 99] on div at bounding box center [198, 95] width 204 height 7
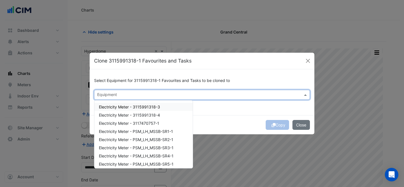
click at [156, 108] on span "Electricity Meter - 3115991318-3" at bounding box center [129, 106] width 61 height 5
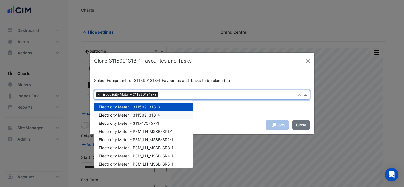
drag, startPoint x: 157, startPoint y: 114, endPoint x: 156, endPoint y: 117, distance: 2.9
click at [157, 114] on span "Electricity Meter - 3115991318-4" at bounding box center [129, 115] width 61 height 5
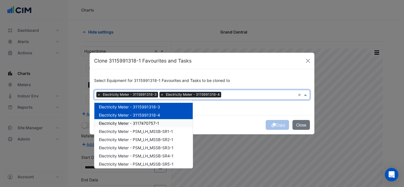
click at [155, 122] on span "Electricity Meter - 3117470757-1" at bounding box center [129, 123] width 60 height 5
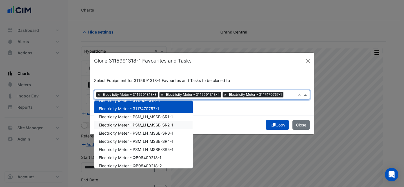
scroll to position [42, 0]
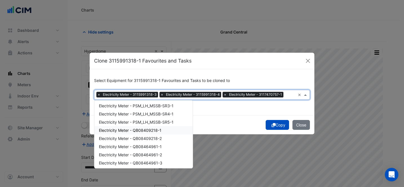
click at [147, 131] on span "Electricity Meter - QB08409218-1" at bounding box center [130, 130] width 62 height 5
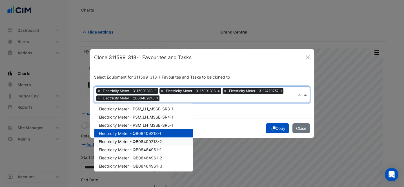
click at [148, 142] on span "Electricity Meter - QB08409218-2" at bounding box center [130, 141] width 63 height 5
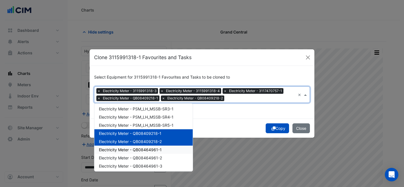
click at [150, 148] on span "Electricity Meter - QB08464961-1" at bounding box center [130, 149] width 63 height 5
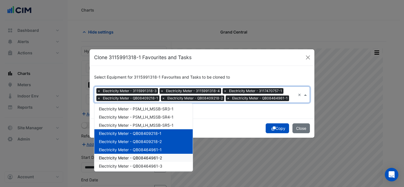
click at [155, 158] on span "Electricity Meter - QB08464961-2" at bounding box center [130, 157] width 63 height 5
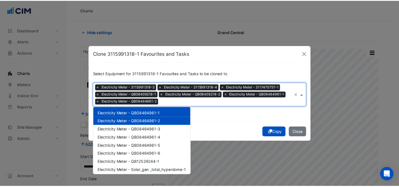
scroll to position [92, 0]
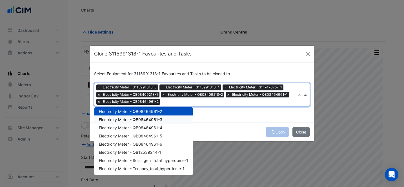
click at [144, 118] on span "Electricity Meter - QB08464961-3" at bounding box center [130, 119] width 63 height 5
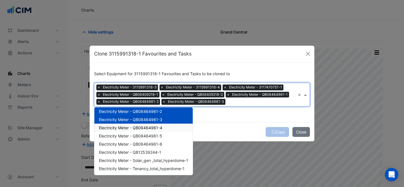
click at [145, 126] on span "Electricity Meter - QB08464961-4" at bounding box center [130, 127] width 63 height 5
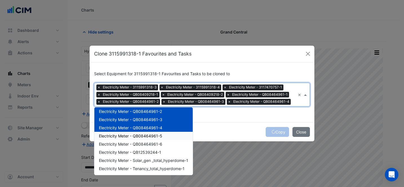
click at [149, 136] on span "Electricity Meter - QB08464961-5" at bounding box center [130, 135] width 63 height 5
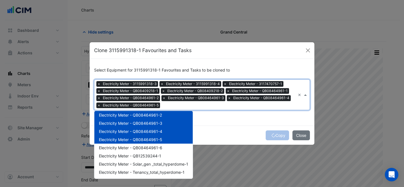
click at [153, 143] on div "Electricity Meter - QB08464961-5" at bounding box center [143, 139] width 98 height 8
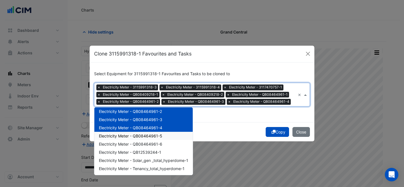
click at [151, 133] on span "Electricity Meter - QB08464961-5" at bounding box center [130, 135] width 63 height 5
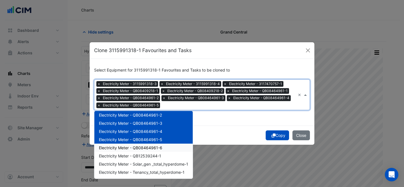
click at [158, 144] on div "Electricity Meter - QB08464961-6" at bounding box center [143, 148] width 98 height 8
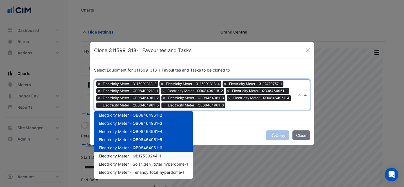
click at [160, 154] on span "Electricity Meter - QB12539244-1" at bounding box center [130, 155] width 62 height 5
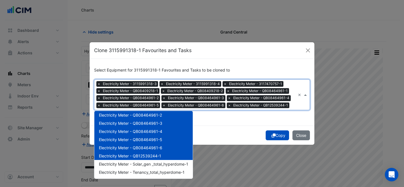
click at [246, 126] on div "Copy Close" at bounding box center [202, 135] width 225 height 19
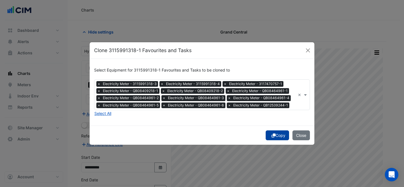
click at [280, 137] on button "Copy" at bounding box center [276, 135] width 23 height 10
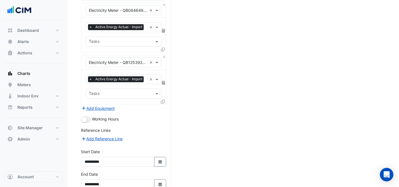
scroll to position [662, 0]
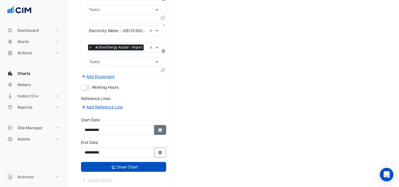
click at [161, 132] on fa-icon "Select Date" at bounding box center [160, 130] width 5 height 5
select select "*"
select select "****"
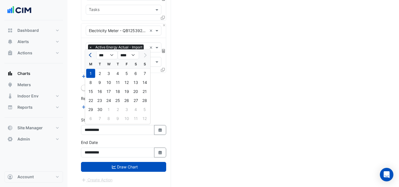
click at [91, 53] on span "Previous month" at bounding box center [91, 55] width 4 height 4
select select "*"
click at [124, 74] on div "1" at bounding box center [126, 73] width 9 height 9
type input "**********"
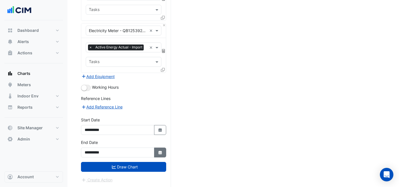
click at [156, 149] on button "Select Date" at bounding box center [160, 152] width 12 height 10
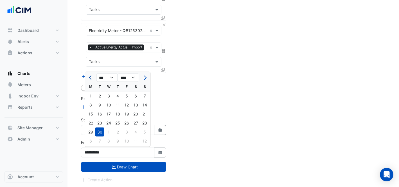
click at [88, 79] on button "Previous month" at bounding box center [91, 77] width 7 height 9
select select "*"
click at [145, 133] on div "31" at bounding box center [144, 132] width 9 height 9
type input "**********"
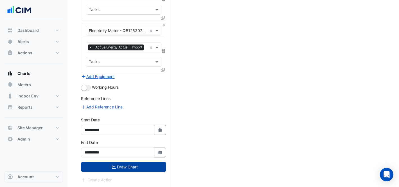
click at [135, 169] on button "Draw Chart" at bounding box center [123, 167] width 85 height 10
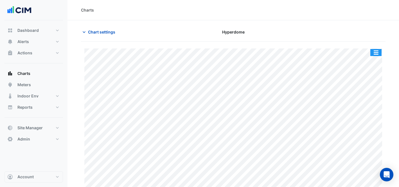
click at [381, 53] on button "button" at bounding box center [376, 52] width 11 height 7
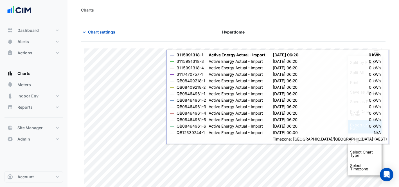
click at [368, 128] on div "Export CSV - Flat" at bounding box center [365, 127] width 34 height 14
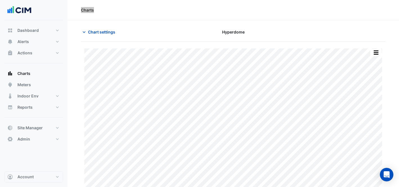
click at [293, 5] on div "Charts" at bounding box center [234, 10] width 332 height 20
click at [93, 36] on button "Chart settings" at bounding box center [100, 32] width 38 height 10
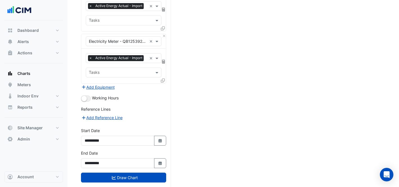
scroll to position [646, 0]
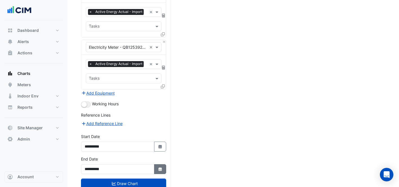
click at [162, 169] on icon "Select Date" at bounding box center [160, 169] width 5 height 4
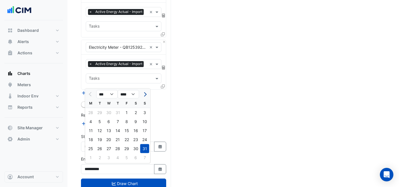
click at [145, 96] on button "Next month" at bounding box center [144, 94] width 7 height 9
select select "*"
click at [100, 147] on div "30" at bounding box center [99, 148] width 9 height 9
type input "**********"
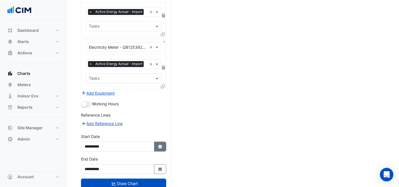
click at [163, 147] on button "Select Date" at bounding box center [160, 147] width 12 height 10
select select "*"
select select "****"
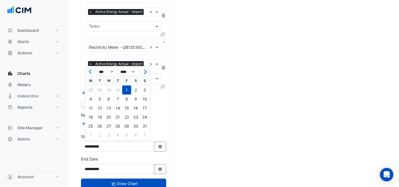
click at [146, 73] on button "Next month" at bounding box center [144, 71] width 7 height 9
select select "*"
click at [93, 89] on div "1" at bounding box center [90, 90] width 9 height 9
type input "**********"
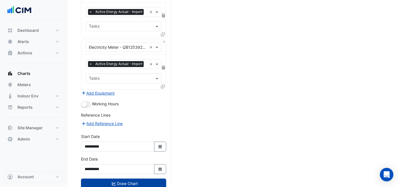
click at [123, 183] on button "Draw Chart" at bounding box center [123, 183] width 85 height 10
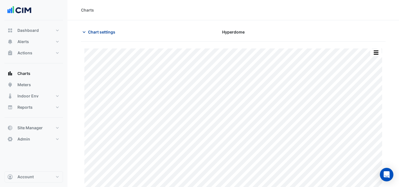
click at [113, 29] on span "Chart settings" at bounding box center [101, 32] width 27 height 6
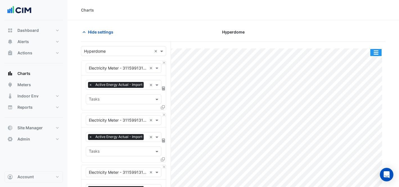
click at [376, 52] on button "button" at bounding box center [376, 52] width 11 height 7
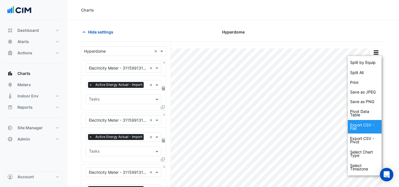
click at [368, 124] on div "Export CSV - Flat" at bounding box center [365, 127] width 34 height 14
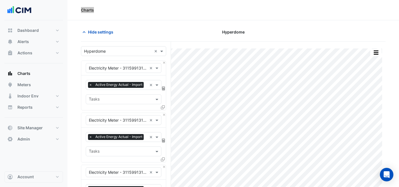
click at [299, 1] on div "Charts" at bounding box center [234, 10] width 332 height 20
click at [102, 50] on input "text" at bounding box center [118, 51] width 68 height 6
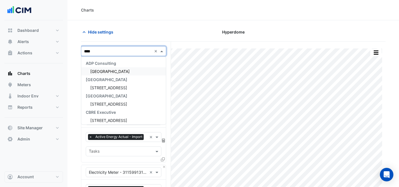
type input "*****"
click at [111, 71] on span "[GEOGRAPHIC_DATA]" at bounding box center [109, 71] width 39 height 5
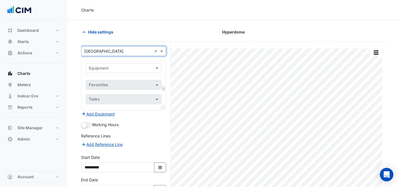
click at [123, 68] on input "text" at bounding box center [118, 68] width 58 height 6
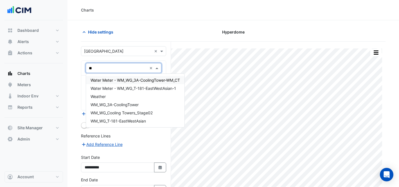
type input "*"
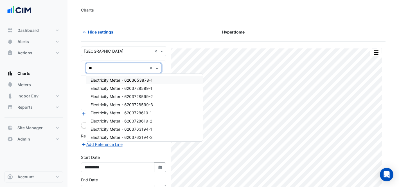
type input "***"
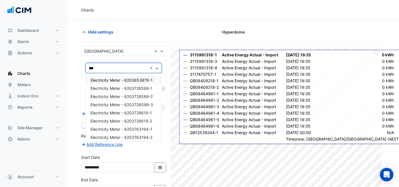
click at [125, 82] on div "Electricity Meter - 6203653878-1" at bounding box center [123, 80] width 75 height 8
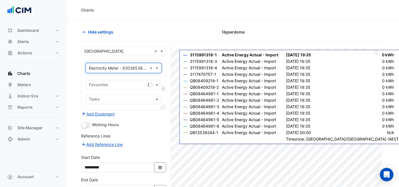
click at [125, 83] on input "text" at bounding box center [117, 85] width 57 height 6
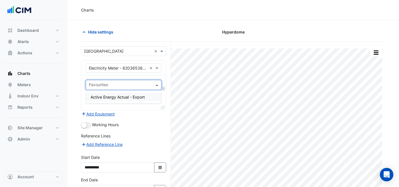
click at [144, 81] on div "Favourites" at bounding box center [119, 85] width 66 height 9
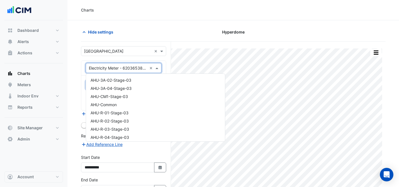
click at [141, 65] on input "text" at bounding box center [118, 68] width 58 height 6
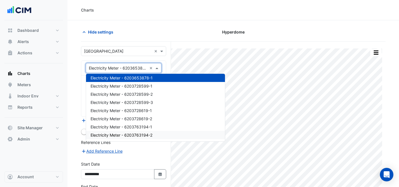
click at [140, 150] on div "Add Reference Line" at bounding box center [123, 150] width 85 height 7
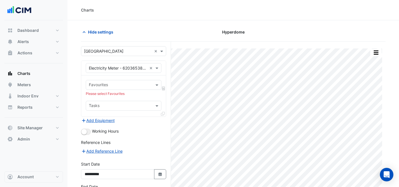
click at [130, 62] on div "× Electricity Meter - 6203653878-1 ×" at bounding box center [123, 68] width 85 height 15
click at [133, 68] on input "text" at bounding box center [118, 68] width 58 height 6
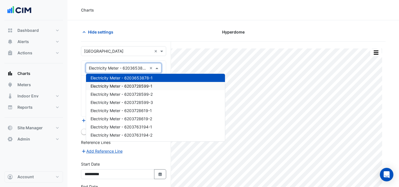
click at [136, 84] on span "Electricity Meter - 6203728599-1" at bounding box center [122, 86] width 62 height 5
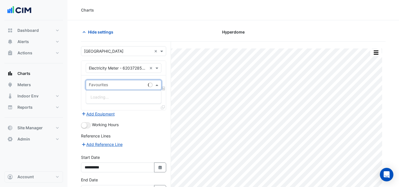
click at [136, 88] on input "text" at bounding box center [117, 85] width 57 height 6
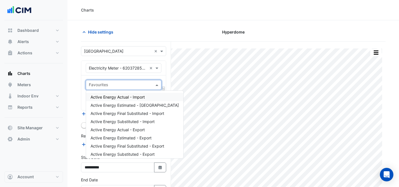
click at [139, 97] on span "Active Energy Actual - Import" at bounding box center [118, 97] width 54 height 5
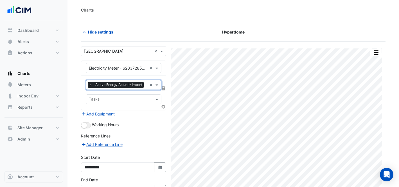
click at [165, 108] on div at bounding box center [163, 108] width 5 height 8
click at [162, 107] on icon at bounding box center [163, 107] width 4 height 4
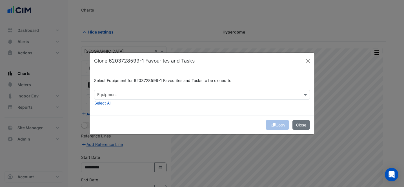
click at [205, 99] on div at bounding box center [198, 95] width 204 height 7
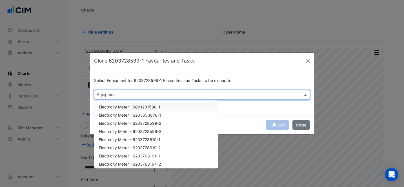
click at [201, 110] on div "Electricity Meter - 6001231598-1" at bounding box center [156, 107] width 124 height 8
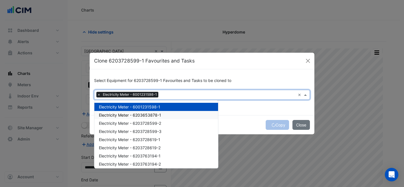
click at [202, 112] on div "Electricity Meter - 6203653878-1" at bounding box center [156, 115] width 124 height 8
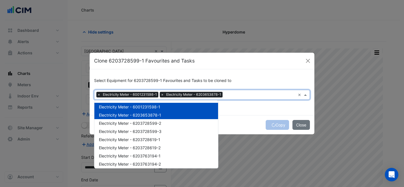
click at [198, 117] on div "Electricity Meter - 6203653878-1" at bounding box center [156, 115] width 124 height 8
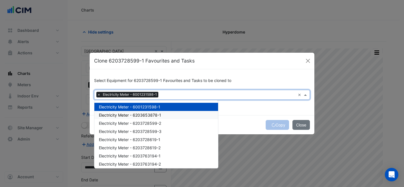
click at [197, 115] on div "Electricity Meter - 6001231598-1 Electricity Meter - 6203653878-1 Electricity M…" at bounding box center [156, 168] width 124 height 131
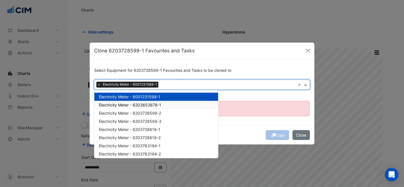
click at [195, 108] on div "Electricity Meter - 6203653878-1" at bounding box center [156, 105] width 124 height 8
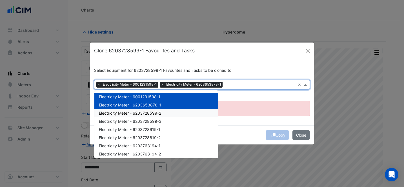
click at [196, 111] on div "Electricity Meter - 6203728599-2" at bounding box center [156, 113] width 124 height 8
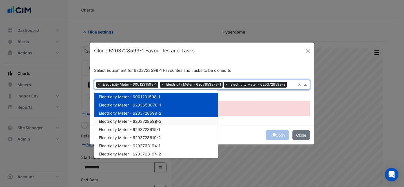
click at [195, 118] on div "Electricity Meter - 6203728599-3" at bounding box center [156, 121] width 124 height 8
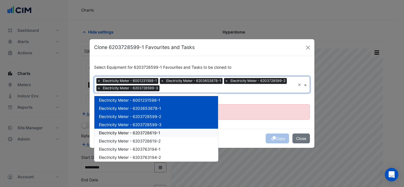
click at [194, 133] on div "Electricity Meter - 6203728619-1" at bounding box center [156, 133] width 124 height 8
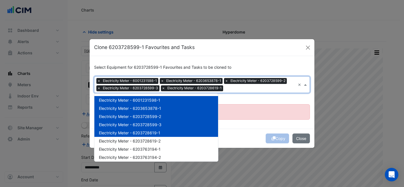
click at [193, 136] on div "Electricity Meter - 6203728619-1" at bounding box center [156, 133] width 124 height 8
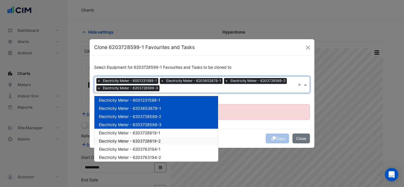
click at [190, 133] on div "Electricity Meter - 6203728619-1" at bounding box center [156, 133] width 124 height 8
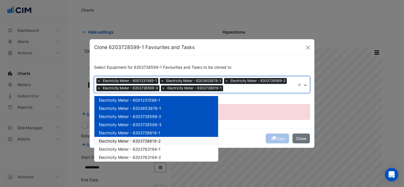
click at [190, 141] on div "Electricity Meter - 6203728619-2" at bounding box center [156, 141] width 124 height 8
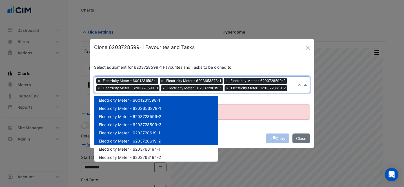
click at [188, 146] on div "Electricity Meter - 6203763194-1" at bounding box center [156, 149] width 124 height 8
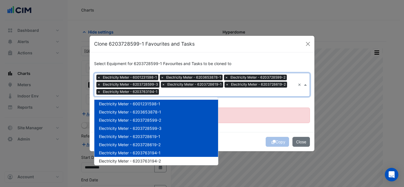
scroll to position [36, 0]
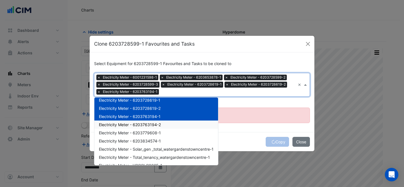
click at [184, 125] on div "Electricity Meter - 6203763194-2" at bounding box center [156, 124] width 124 height 8
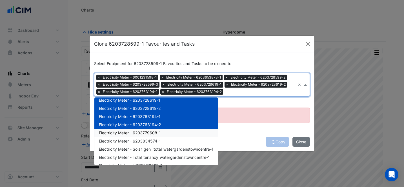
click at [185, 131] on div "Electricity Meter - 6203779608-1" at bounding box center [156, 133] width 124 height 8
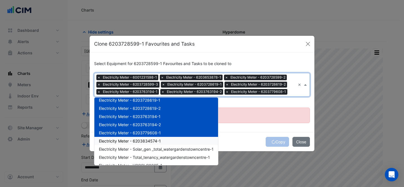
click at [180, 142] on div "Electricity Meter - 6203834574-1" at bounding box center [156, 141] width 124 height 8
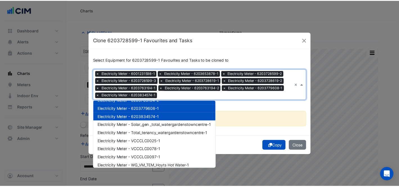
scroll to position [68, 0]
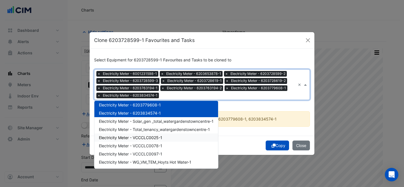
click at [236, 111] on ngb-alert "No Favourites or Tasks exist for 6001231598-1, 6203653878-1, 6203779608-1, 6203…" at bounding box center [202, 118] width 216 height 15
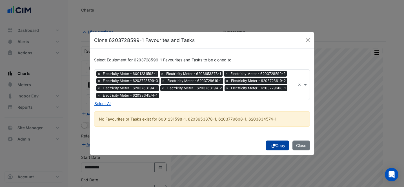
click at [274, 147] on fa-icon "submit" at bounding box center [273, 145] width 4 height 5
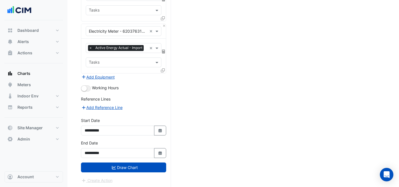
scroll to position [350, 0]
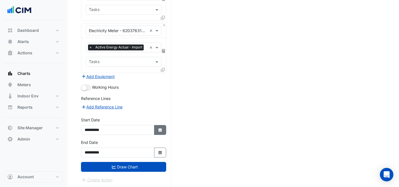
click at [158, 128] on icon "button" at bounding box center [159, 130] width 3 height 4
select select "*"
select select "****"
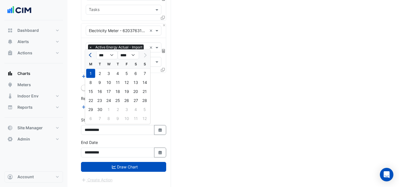
click at [90, 56] on span "Previous month" at bounding box center [91, 55] width 4 height 4
select select "*"
click at [127, 73] on div "1" at bounding box center [126, 73] width 9 height 9
type input "**********"
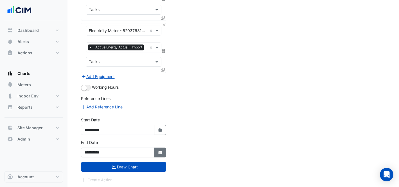
click at [158, 154] on icon "Select Date" at bounding box center [160, 153] width 5 height 4
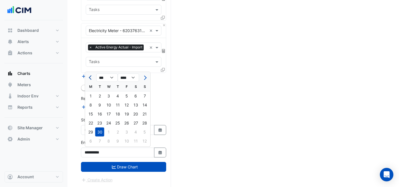
click at [89, 79] on button "Previous month" at bounding box center [91, 77] width 7 height 9
select select "*"
click at [146, 132] on div "31" at bounding box center [144, 132] width 9 height 9
type input "**********"
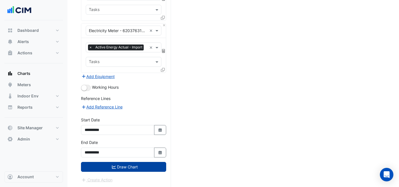
click at [140, 165] on button "Draw Chart" at bounding box center [123, 167] width 85 height 10
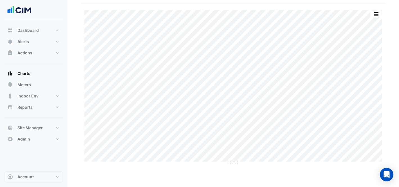
scroll to position [15, 0]
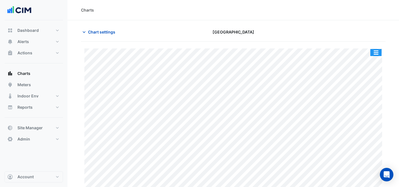
click at [377, 52] on button "button" at bounding box center [376, 52] width 11 height 7
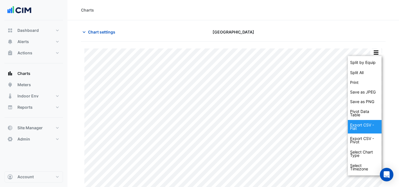
click at [374, 124] on div "Export CSV - Flat" at bounding box center [365, 127] width 34 height 14
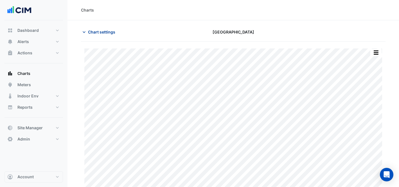
click at [92, 31] on span "Chart settings" at bounding box center [101, 32] width 27 height 6
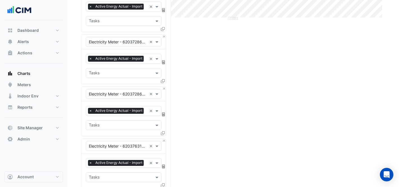
scroll to position [350, 0]
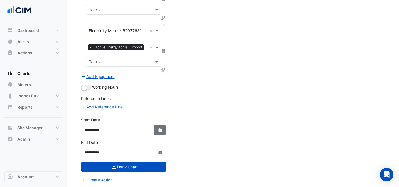
click at [156, 131] on button "Select Date" at bounding box center [160, 130] width 12 height 10
select select "*"
select select "****"
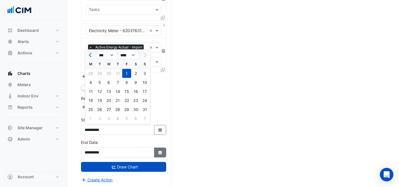
click at [156, 147] on button "Select Date" at bounding box center [160, 152] width 12 height 10
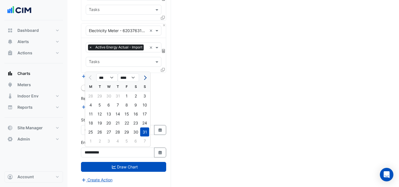
click at [144, 78] on span "Next month" at bounding box center [144, 77] width 4 height 4
select select "*"
click at [101, 133] on div "30" at bounding box center [99, 132] width 9 height 9
type input "**********"
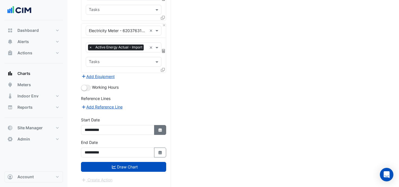
click at [164, 129] on button "Select Date" at bounding box center [160, 130] width 12 height 10
select select "*"
select select "****"
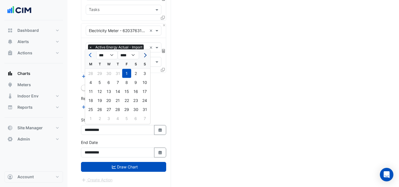
click at [147, 55] on button "Next month" at bounding box center [144, 55] width 7 height 9
select select "*"
click at [87, 74] on div "1" at bounding box center [90, 73] width 9 height 9
type input "**********"
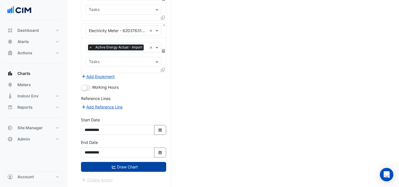
click at [129, 167] on button "Draw Chart" at bounding box center [123, 167] width 85 height 10
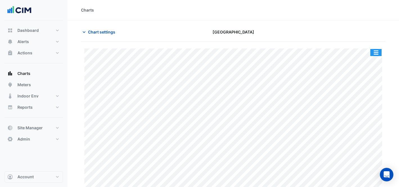
click at [374, 52] on button "button" at bounding box center [376, 52] width 11 height 7
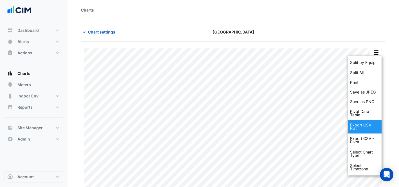
click at [366, 129] on div "Export CSV - Flat" at bounding box center [365, 127] width 34 height 14
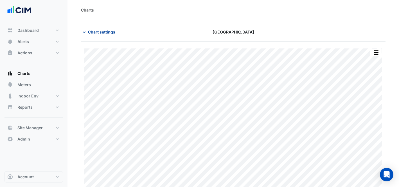
click at [103, 29] on span "Chart settings" at bounding box center [101, 32] width 27 height 6
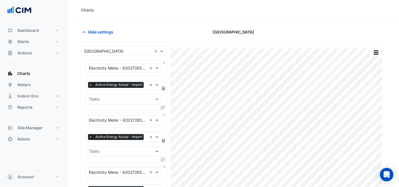
click at [119, 49] on input "text" at bounding box center [118, 51] width 68 height 6
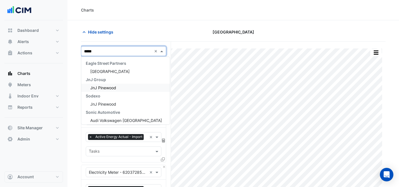
type input "******"
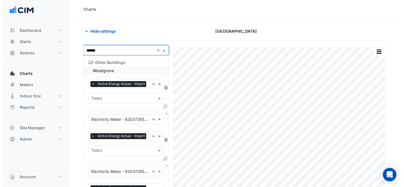
scroll to position [1, 0]
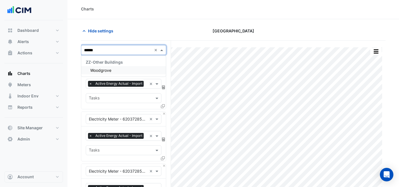
click at [120, 71] on div "Woodgrove" at bounding box center [123, 70] width 85 height 8
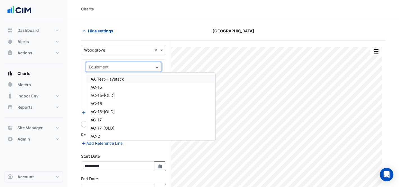
click at [140, 69] on input "text" at bounding box center [118, 67] width 58 height 6
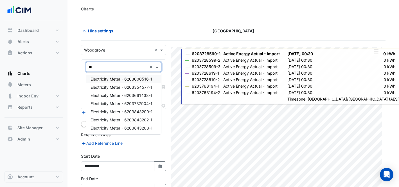
type input "***"
click at [142, 81] on span "Electricity Meter - 6203000516-1" at bounding box center [122, 79] width 62 height 5
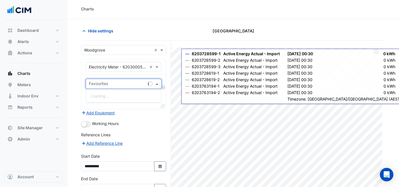
click at [124, 87] on input "text" at bounding box center [117, 84] width 57 height 6
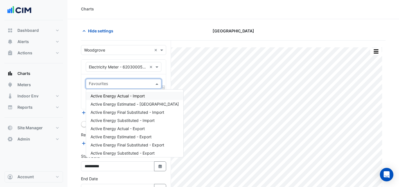
click at [134, 95] on span "Active Energy Actual - Import" at bounding box center [118, 95] width 54 height 5
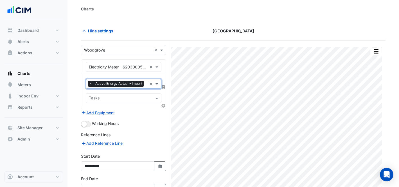
click at [161, 108] on icon at bounding box center [163, 106] width 4 height 4
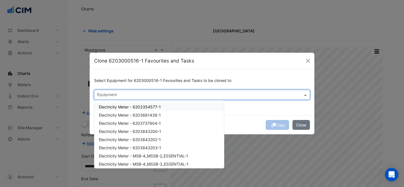
click at [169, 95] on input "text" at bounding box center [198, 95] width 203 height 6
click at [162, 105] on div "Electricity Meter - 6203354577-1" at bounding box center [158, 107] width 129 height 8
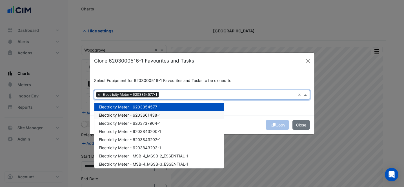
click at [164, 116] on div "Electricity Meter - 6203661438-1" at bounding box center [158, 115] width 129 height 8
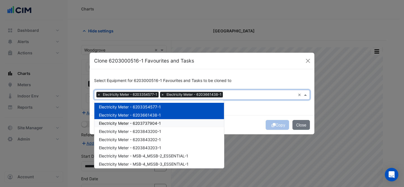
click at [168, 123] on div "Electricity Meter - 6203737904-1" at bounding box center [158, 123] width 129 height 8
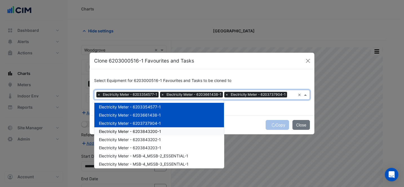
click at [168, 132] on div "Electricity Meter - 6203843200-1" at bounding box center [158, 131] width 129 height 8
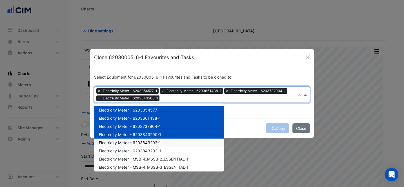
click at [167, 144] on div "Electricity Meter - 6203843202-1" at bounding box center [158, 142] width 129 height 8
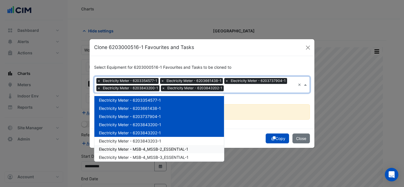
click at [168, 148] on span "Electricity Meter - MSB-4_MSSB-2_ESSENTIAL-1" at bounding box center [143, 149] width 89 height 5
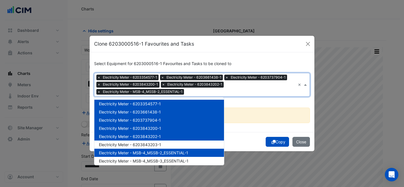
click at [158, 151] on span "Electricity Meter - MSB-4_MSSB-2_ESSENTIAL-1" at bounding box center [143, 152] width 89 height 5
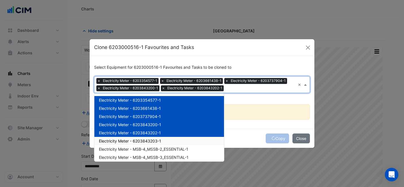
click at [151, 142] on span "Electricity Meter - 6203843203-1" at bounding box center [130, 140] width 62 height 5
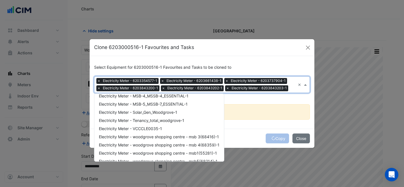
scroll to position [76, 0]
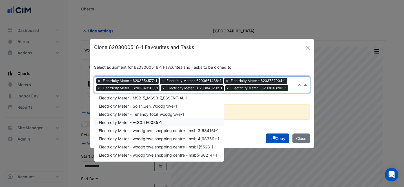
drag, startPoint x: 155, startPoint y: 122, endPoint x: 164, endPoint y: 119, distance: 9.4
click at [155, 122] on span "Electricity Meter - VCCCLE0035-1" at bounding box center [130, 122] width 63 height 5
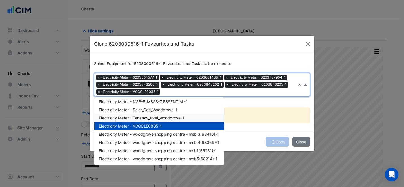
click at [242, 103] on div "Select Equipment for 6203000516-1 Favourites and Tasks to be cloned to × Electr…" at bounding box center [202, 92] width 225 height 80
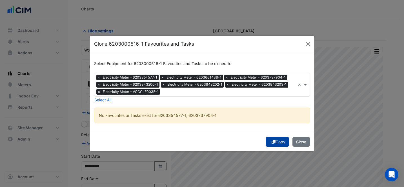
click at [280, 140] on button "Copy" at bounding box center [276, 142] width 23 height 10
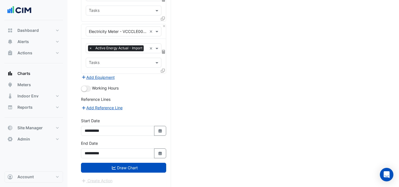
scroll to position [297, 0]
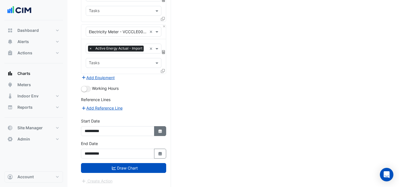
click at [159, 131] on icon "button" at bounding box center [159, 131] width 3 height 4
select select "*"
select select "****"
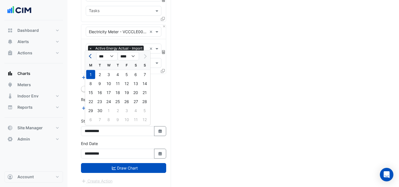
click at [93, 54] on button "Previous month" at bounding box center [91, 56] width 7 height 9
select select "*"
click at [126, 72] on div "1" at bounding box center [126, 74] width 9 height 9
type input "**********"
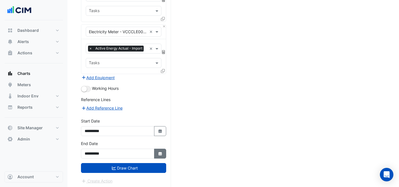
click at [161, 153] on icon "button" at bounding box center [159, 154] width 3 height 4
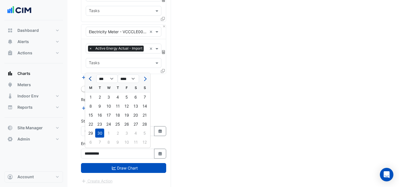
click at [93, 78] on button "Previous month" at bounding box center [91, 78] width 7 height 9
select select "*"
click at [142, 133] on div "31" at bounding box center [144, 133] width 9 height 9
type input "**********"
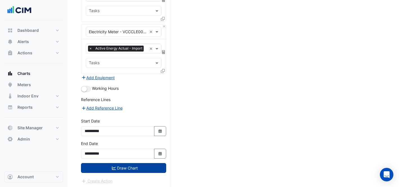
click at [142, 167] on button "Draw Chart" at bounding box center [123, 168] width 85 height 10
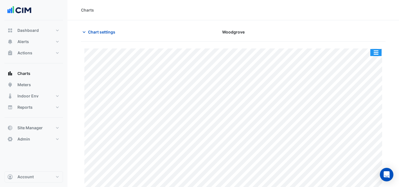
click at [378, 50] on button "button" at bounding box center [376, 52] width 11 height 7
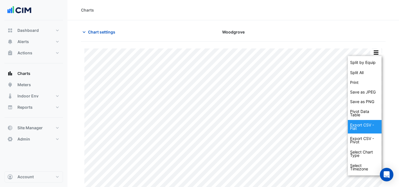
click at [367, 129] on div "Export CSV - Flat" at bounding box center [365, 127] width 34 height 14
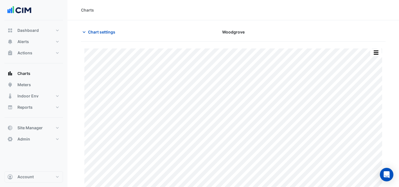
click at [290, 8] on div "Charts" at bounding box center [233, 10] width 305 height 6
click at [110, 33] on span "Chart settings" at bounding box center [101, 32] width 27 height 6
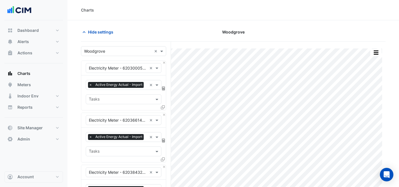
click at [110, 51] on input "text" at bounding box center [118, 51] width 68 height 6
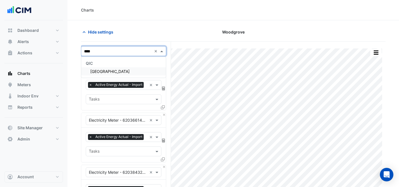
type input "*****"
click at [108, 70] on span "[GEOGRAPHIC_DATA]" at bounding box center [109, 71] width 39 height 5
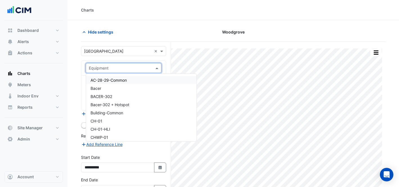
click at [138, 68] on input "text" at bounding box center [118, 68] width 58 height 6
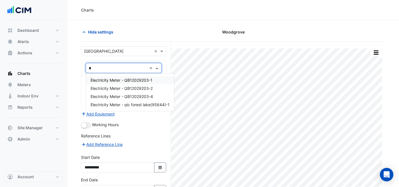
type input "**"
click at [144, 78] on span "Electricity Meter - QB12029203-1" at bounding box center [122, 80] width 62 height 5
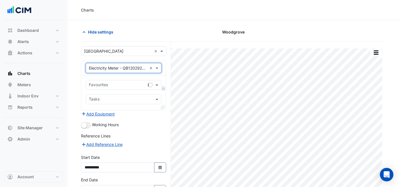
click at [134, 86] on input "text" at bounding box center [117, 85] width 57 height 6
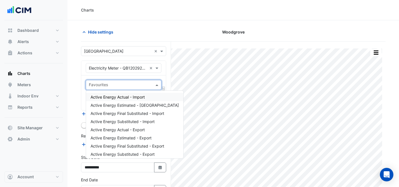
click at [130, 97] on span "Active Energy Actual - Import" at bounding box center [118, 97] width 54 height 5
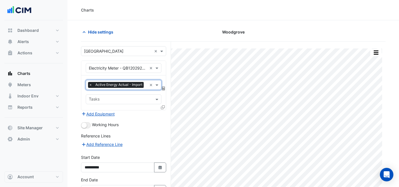
click at [162, 106] on icon at bounding box center [163, 107] width 4 height 4
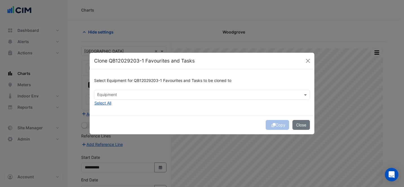
click at [184, 102] on div "Select Equipment for QB12029203-1 Favourites and Tasks to be cloned to Equipmen…" at bounding box center [202, 92] width 225 height 46
click at [183, 93] on input "text" at bounding box center [198, 95] width 203 height 6
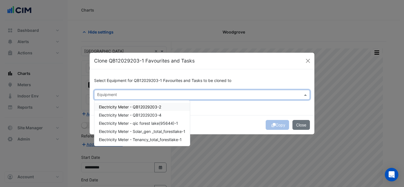
click at [169, 109] on div "Electricity Meter - QB12029203-2" at bounding box center [141, 107] width 95 height 8
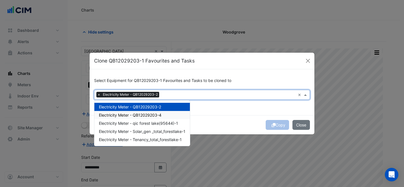
click at [170, 115] on div "Electricity Meter - QB12029203-4" at bounding box center [141, 115] width 95 height 8
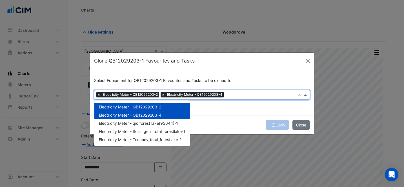
click at [246, 114] on div "Select Equipment for QB12029203-1 Favourites and Tasks to be cloned to × Electr…" at bounding box center [202, 92] width 225 height 46
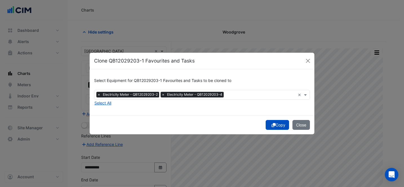
click at [268, 126] on button "Copy" at bounding box center [276, 125] width 23 height 10
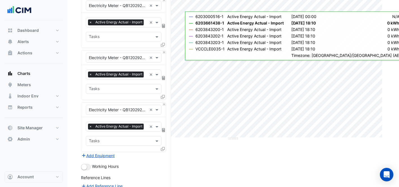
scroll to position [142, 0]
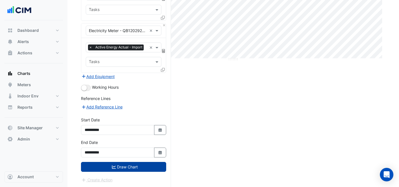
click at [151, 162] on button "Draw Chart" at bounding box center [123, 167] width 85 height 10
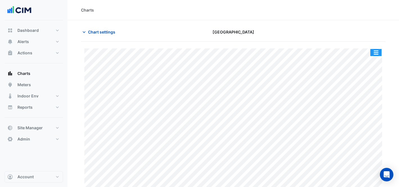
click at [378, 53] on button "button" at bounding box center [376, 52] width 11 height 7
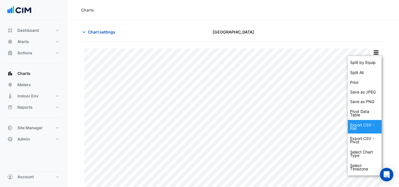
click at [365, 129] on div "Export CSV - Flat" at bounding box center [365, 127] width 34 height 14
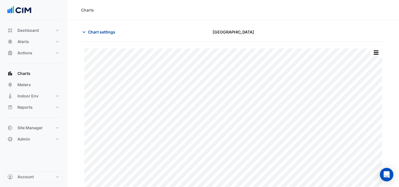
click at [103, 32] on span "Chart settings" at bounding box center [101, 32] width 27 height 6
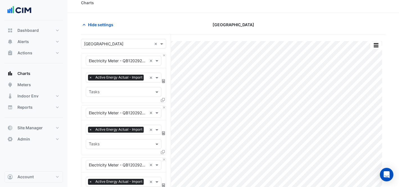
scroll to position [142, 0]
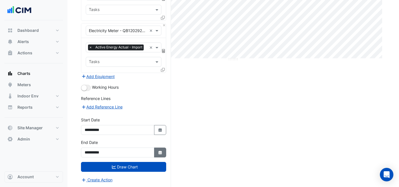
click at [157, 152] on button "Select Date" at bounding box center [160, 152] width 12 height 10
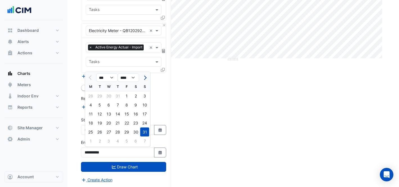
click at [144, 78] on span "Next month" at bounding box center [144, 77] width 4 height 4
select select "*"
click at [100, 132] on div "30" at bounding box center [99, 132] width 9 height 9
type input "**********"
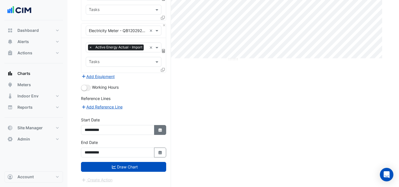
click at [160, 130] on icon "button" at bounding box center [159, 130] width 3 height 4
select select "*"
select select "****"
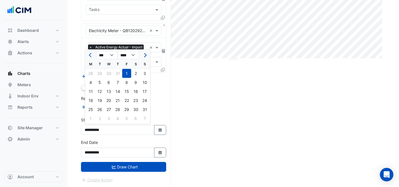
click at [145, 51] on button "Next month" at bounding box center [144, 55] width 7 height 9
select select "*"
click at [90, 73] on div "1" at bounding box center [90, 73] width 9 height 9
type input "**********"
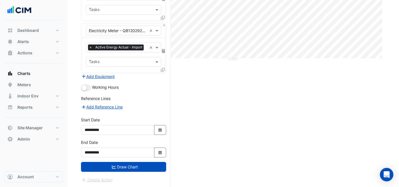
click at [137, 172] on form "× Forest Lake × × Electricity Meter - QB12029203-1 × × Active Energy Actual - I…" at bounding box center [123, 44] width 85 height 278
click at [134, 167] on button "Draw Chart" at bounding box center [123, 167] width 85 height 10
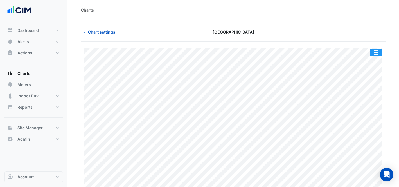
click at [373, 52] on button "button" at bounding box center [376, 52] width 11 height 7
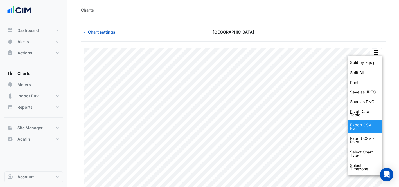
click at [367, 124] on div "Export CSV - Flat" at bounding box center [365, 127] width 34 height 14
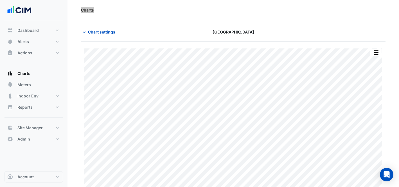
click at [298, 6] on div "Charts" at bounding box center [234, 10] width 332 height 20
click at [110, 30] on span "Chart settings" at bounding box center [101, 32] width 27 height 6
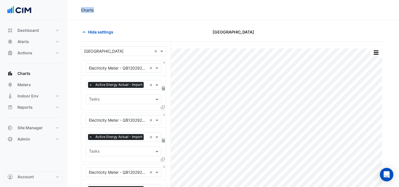
click at [131, 52] on input "text" at bounding box center [118, 51] width 68 height 6
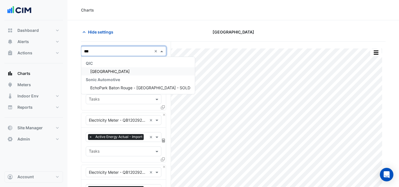
type input "****"
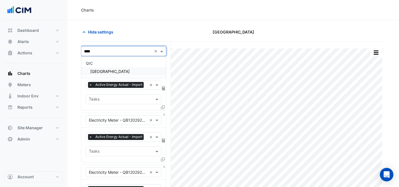
click at [123, 72] on span "[GEOGRAPHIC_DATA]" at bounding box center [109, 71] width 39 height 5
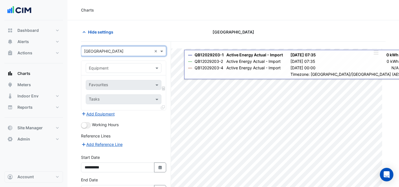
click at [131, 52] on input "text" at bounding box center [118, 51] width 68 height 6
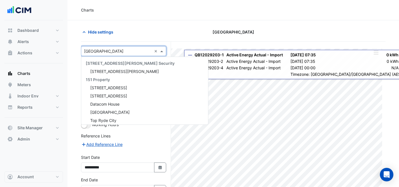
scroll to position [7675, 0]
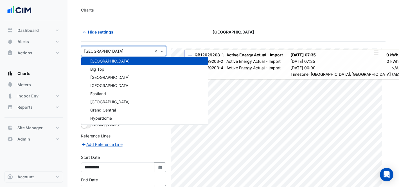
click at [127, 50] on input "text" at bounding box center [118, 51] width 68 height 6
click at [130, 62] on div "[GEOGRAPHIC_DATA]" at bounding box center [144, 61] width 127 height 8
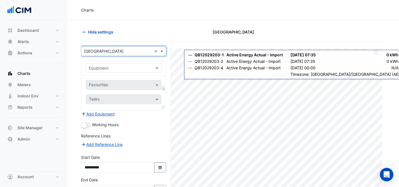
click at [126, 72] on div "Equipment" at bounding box center [124, 68] width 76 height 10
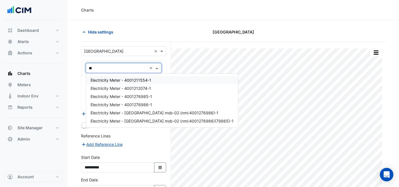
type input "***"
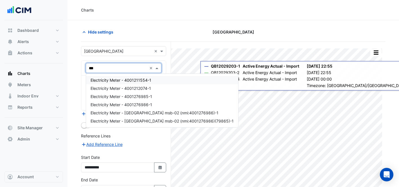
click at [156, 78] on div "Electricity Meter - 4001211554-1" at bounding box center [162, 80] width 152 height 8
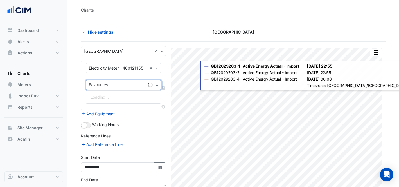
click at [103, 87] on input "text" at bounding box center [117, 85] width 57 height 6
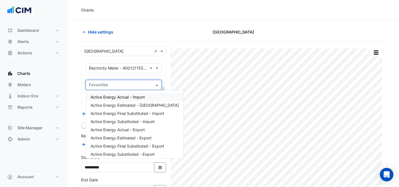
click at [106, 97] on span "Active Energy Actual - Import" at bounding box center [118, 97] width 54 height 5
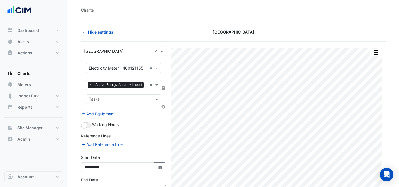
click at [161, 108] on icon at bounding box center [163, 107] width 4 height 4
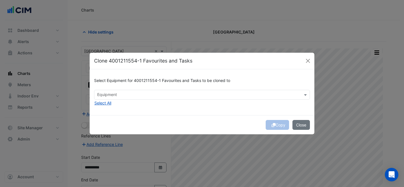
click at [235, 94] on input "text" at bounding box center [198, 95] width 203 height 6
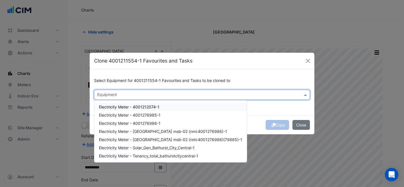
click at [182, 105] on div "Electricity Meter - 4001212074-1" at bounding box center [170, 107] width 152 height 8
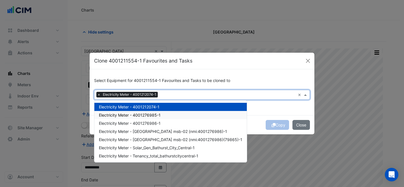
click at [186, 111] on div "Electricity Meter - 4001276985-1" at bounding box center [170, 115] width 152 height 8
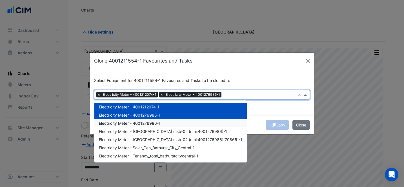
click at [189, 120] on div "Electricity Meter - 4001276986-1" at bounding box center [170, 123] width 152 height 8
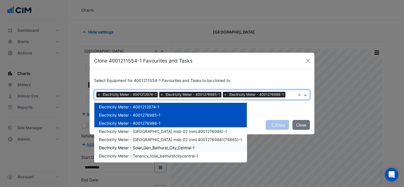
click at [291, 113] on div "Select Equipment for 4001211554-1 Favourites and Tasks to be cloned to × Electr…" at bounding box center [202, 92] width 225 height 46
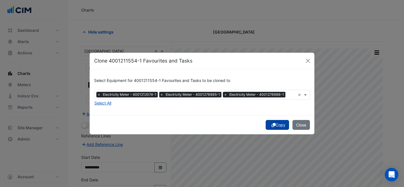
click at [278, 128] on button "Copy" at bounding box center [276, 125] width 23 height 10
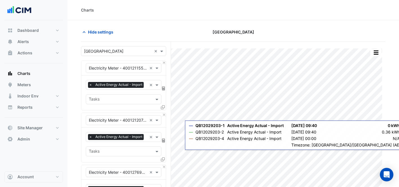
scroll to position [194, 0]
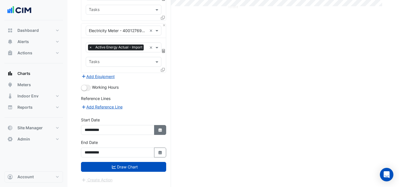
click at [158, 128] on icon "Select Date" at bounding box center [160, 130] width 5 height 4
select select "*"
select select "****"
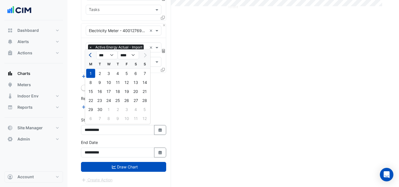
click at [93, 52] on button "Previous month" at bounding box center [91, 55] width 7 height 9
select select "*"
click at [129, 74] on div "1" at bounding box center [126, 73] width 9 height 9
type input "**********"
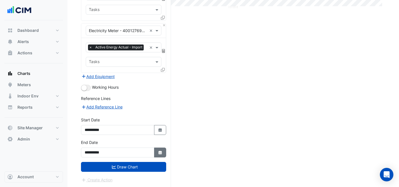
click at [160, 154] on fa-icon "Select Date" at bounding box center [160, 152] width 5 height 5
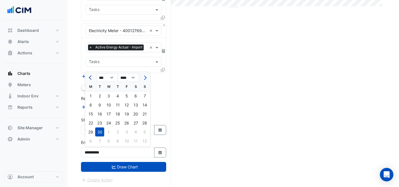
click at [91, 79] on span "Previous month" at bounding box center [91, 77] width 4 height 4
select select "*"
click at [145, 129] on div "31" at bounding box center [144, 132] width 9 height 9
type input "**********"
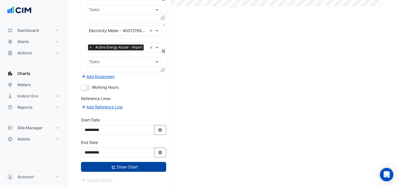
click at [136, 166] on button "Draw Chart" at bounding box center [123, 167] width 85 height 10
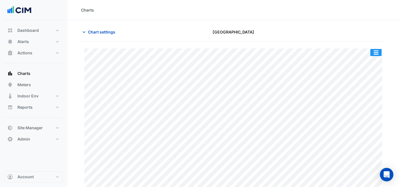
click at [376, 52] on button "button" at bounding box center [376, 52] width 11 height 7
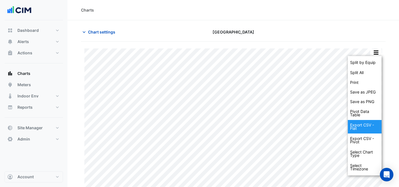
click at [359, 122] on div "Export CSV - Flat" at bounding box center [365, 127] width 34 height 14
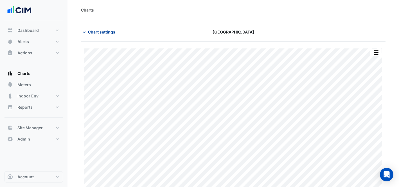
click at [110, 32] on span "Chart settings" at bounding box center [101, 32] width 27 height 6
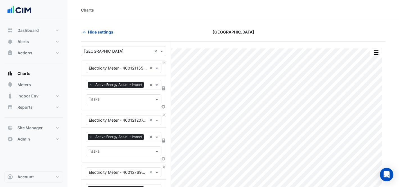
scroll to position [194, 0]
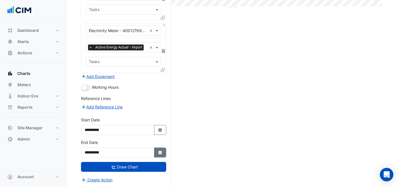
click at [156, 155] on button "Select Date" at bounding box center [160, 152] width 12 height 10
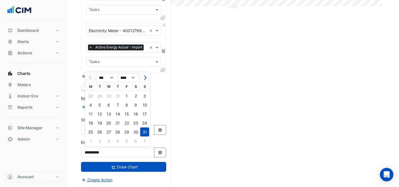
click at [146, 77] on span "Next month" at bounding box center [144, 77] width 4 height 4
select select "*"
click at [100, 133] on div "30" at bounding box center [99, 132] width 9 height 9
type input "**********"
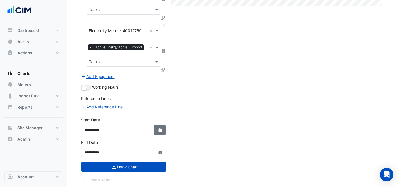
click at [163, 130] on button "Select Date" at bounding box center [160, 130] width 12 height 10
select select "*"
select select "****"
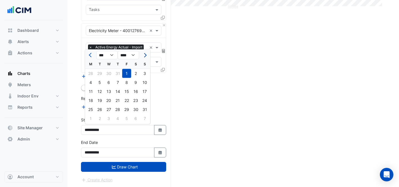
click at [145, 52] on button "Next month" at bounding box center [144, 55] width 7 height 9
select select "*"
click at [88, 75] on div "1" at bounding box center [90, 73] width 9 height 9
type input "**********"
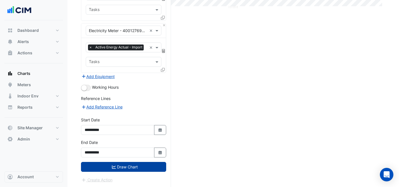
click at [155, 167] on button "Draw Chart" at bounding box center [123, 167] width 85 height 10
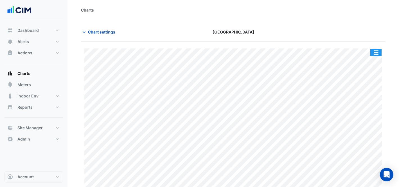
click at [380, 50] on button "button" at bounding box center [376, 52] width 11 height 7
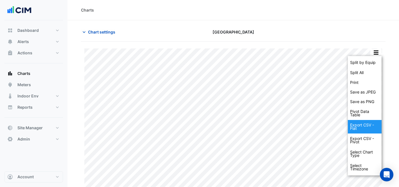
click at [373, 126] on div "Export CSV - Flat" at bounding box center [365, 127] width 34 height 14
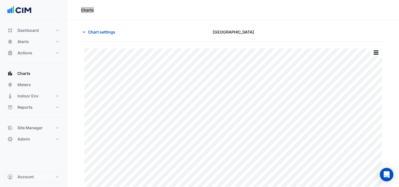
click at [301, 3] on div "Charts" at bounding box center [234, 10] width 332 height 20
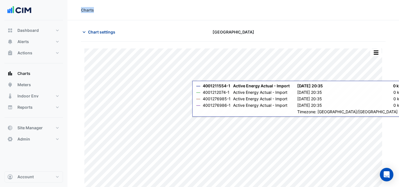
click at [91, 32] on span "Chart settings" at bounding box center [101, 32] width 27 height 6
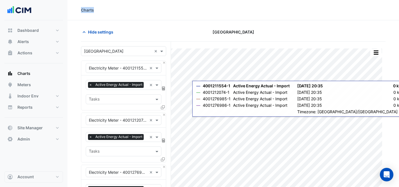
click at [108, 52] on input "text" at bounding box center [118, 51] width 68 height 6
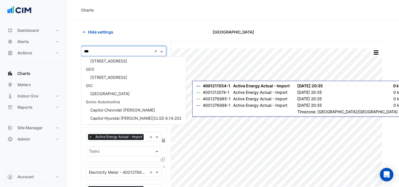
type input "****"
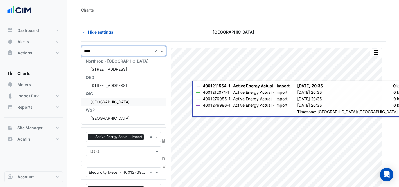
click at [106, 101] on span "[GEOGRAPHIC_DATA]" at bounding box center [109, 101] width 39 height 5
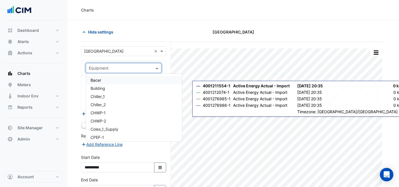
click at [116, 66] on input "text" at bounding box center [118, 68] width 58 height 6
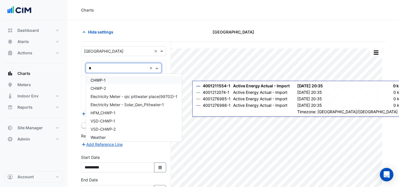
type input "**"
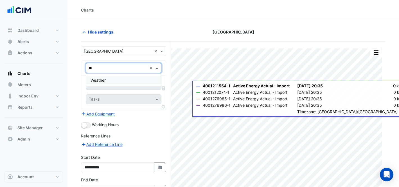
click at [101, 80] on span "Weather" at bounding box center [98, 80] width 15 height 5
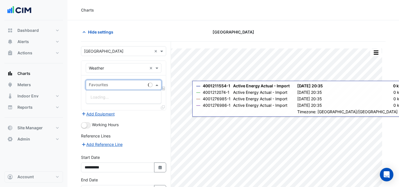
click at [105, 84] on input "text" at bounding box center [117, 85] width 57 height 6
type input "*"
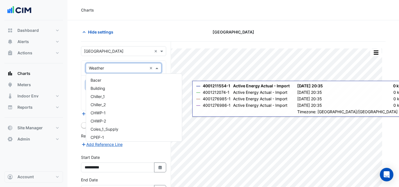
click at [110, 69] on input "text" at bounding box center [118, 68] width 58 height 6
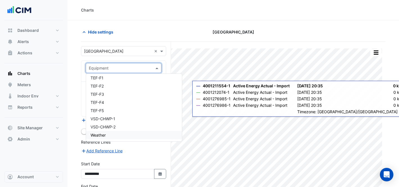
click at [137, 67] on input "text" at bounding box center [118, 68] width 58 height 6
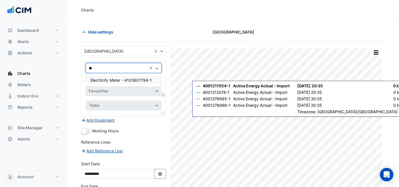
type input "***"
click at [132, 80] on span "Electricity Meter - 4103601794-1" at bounding box center [121, 80] width 61 height 5
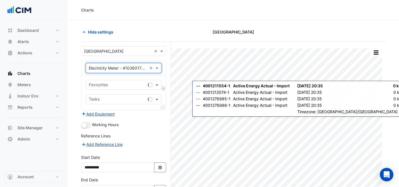
click at [134, 86] on input "text" at bounding box center [117, 85] width 57 height 6
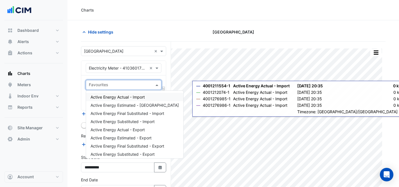
click at [132, 96] on span "Active Energy Actual - Import" at bounding box center [118, 97] width 54 height 5
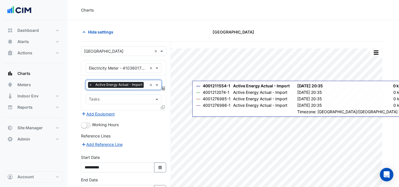
click at [162, 107] on icon at bounding box center [163, 107] width 4 height 4
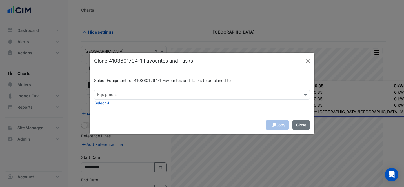
click at [175, 92] on input "text" at bounding box center [198, 95] width 203 height 6
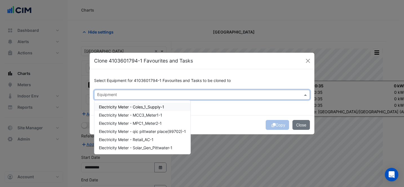
click at [249, 106] on div "Select Equipment for 4103601794-1 Favourites and Tasks to be cloned to Equipmen…" at bounding box center [202, 92] width 225 height 46
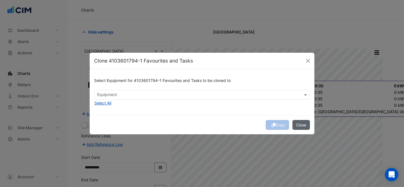
click at [305, 126] on button "Close" at bounding box center [300, 125] width 17 height 10
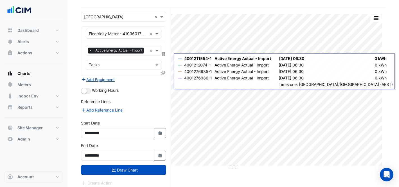
scroll to position [37, 0]
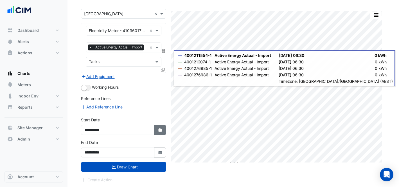
click at [158, 128] on icon "Select Date" at bounding box center [160, 130] width 5 height 4
select select "*"
select select "****"
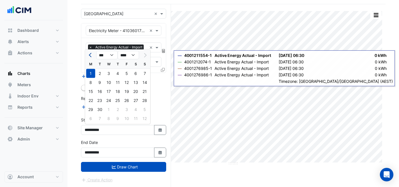
click at [88, 53] on button "Previous month" at bounding box center [91, 55] width 7 height 9
select select "*"
click at [127, 74] on div "1" at bounding box center [126, 73] width 9 height 9
type input "**********"
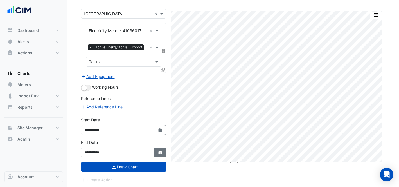
click at [158, 154] on fa-icon "Select Date" at bounding box center [160, 152] width 5 height 5
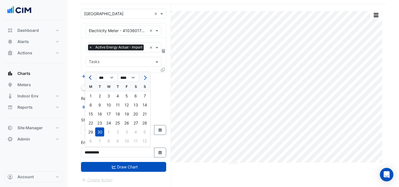
click at [89, 74] on button "Previous month" at bounding box center [91, 77] width 7 height 9
select select "*"
click at [144, 129] on div "31" at bounding box center [144, 132] width 9 height 9
type input "**********"
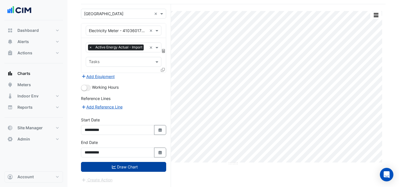
click at [132, 166] on button "Draw Chart" at bounding box center [123, 167] width 85 height 10
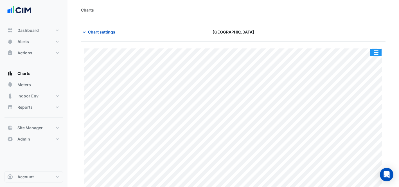
click at [377, 52] on button "button" at bounding box center [376, 52] width 11 height 7
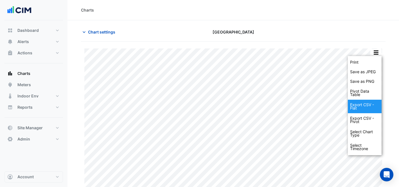
click at [370, 106] on div "Export CSV - Flat" at bounding box center [365, 107] width 34 height 14
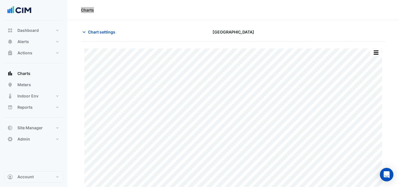
click at [292, 3] on div "Charts" at bounding box center [234, 10] width 332 height 20
click at [105, 30] on span "Chart settings" at bounding box center [101, 32] width 27 height 6
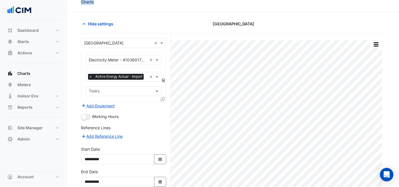
scroll to position [37, 0]
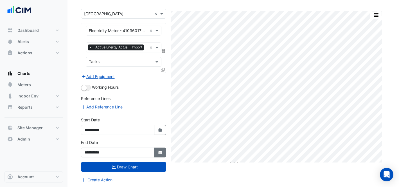
click at [159, 153] on icon "button" at bounding box center [159, 153] width 3 height 4
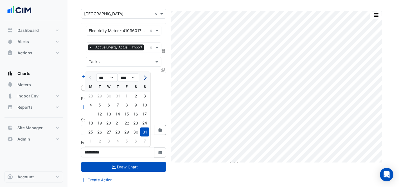
click at [143, 79] on button "Next month" at bounding box center [144, 77] width 7 height 9
select select "*"
click at [97, 133] on div "30" at bounding box center [99, 132] width 9 height 9
type input "**********"
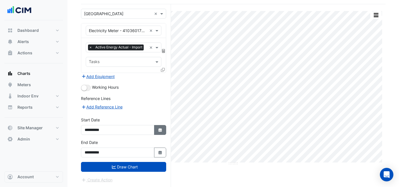
click at [157, 132] on button "Select Date" at bounding box center [160, 130] width 12 height 10
select select "*"
select select "****"
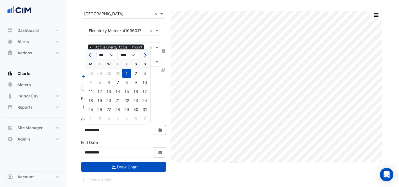
click at [142, 55] on button "Next month" at bounding box center [144, 55] width 7 height 9
select select "*"
click at [91, 73] on div "1" at bounding box center [90, 73] width 9 height 9
type input "**********"
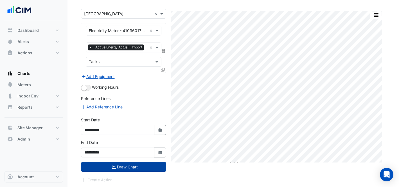
click at [114, 168] on icon "submit" at bounding box center [114, 166] width 4 height 3
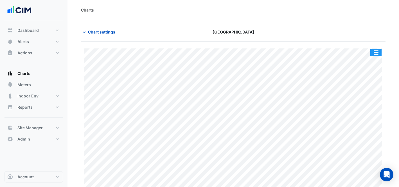
click at [378, 53] on button "button" at bounding box center [376, 52] width 11 height 7
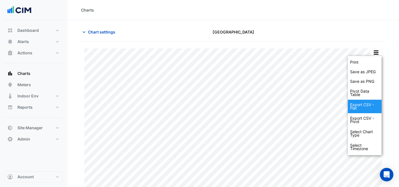
click at [360, 107] on div "Export CSV - Flat" at bounding box center [365, 107] width 34 height 14
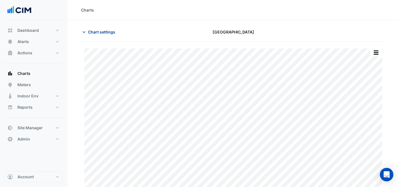
click at [115, 29] on span "Chart settings" at bounding box center [101, 32] width 27 height 6
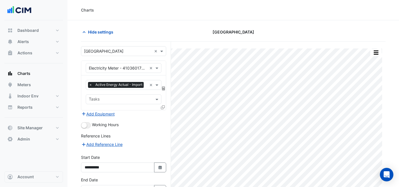
click at [111, 54] on div "× Pittwater Place ×" at bounding box center [123, 51] width 85 height 10
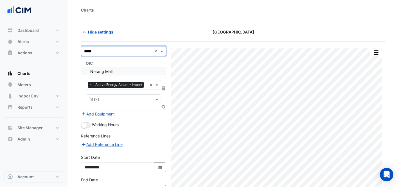
type input "******"
click at [111, 72] on span "Nerang Mall" at bounding box center [101, 71] width 22 height 5
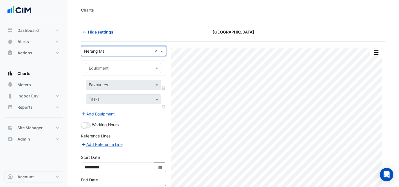
click at [106, 63] on div "Equipment" at bounding box center [123, 68] width 85 height 15
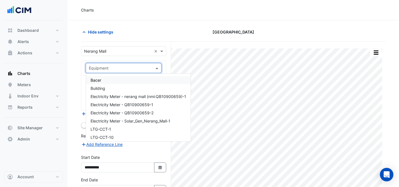
click at [108, 65] on input "text" at bounding box center [118, 68] width 58 height 6
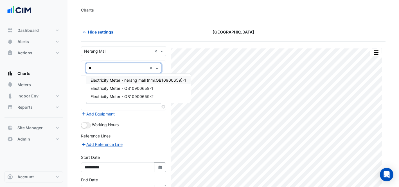
type input "**"
click at [118, 90] on span "Electricity Meter - QB10900659-1" at bounding box center [122, 88] width 63 height 5
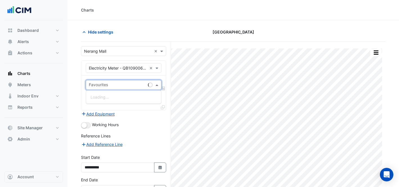
click at [130, 88] on div at bounding box center [117, 85] width 58 height 7
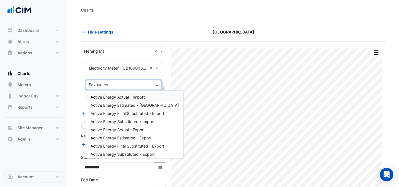
click at [140, 98] on span "Active Energy Actual - Import" at bounding box center [118, 97] width 54 height 5
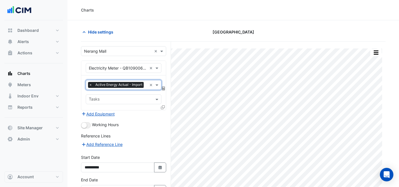
click at [163, 108] on icon at bounding box center [163, 107] width 4 height 4
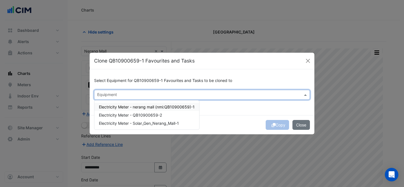
click at [185, 98] on div at bounding box center [198, 95] width 204 height 7
click at [181, 115] on div "Electricity Meter - QB10900659-2" at bounding box center [146, 115] width 105 height 8
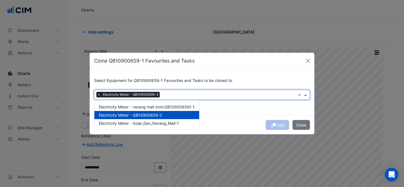
click at [264, 108] on div "Select Equipment for QB10900659-1 Favourites and Tasks to be cloned to × Electr…" at bounding box center [202, 92] width 225 height 46
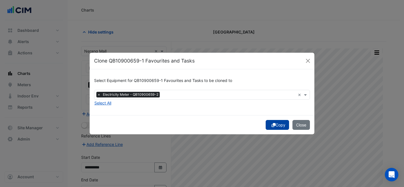
click at [279, 125] on button "Copy" at bounding box center [276, 125] width 23 height 10
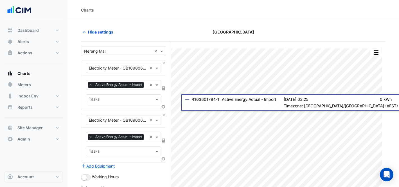
scroll to position [90, 0]
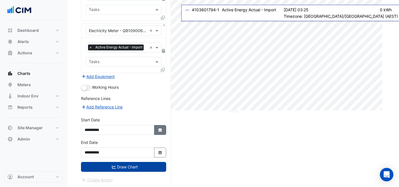
click at [162, 128] on icon "button" at bounding box center [159, 130] width 3 height 4
select select "*"
select select "****"
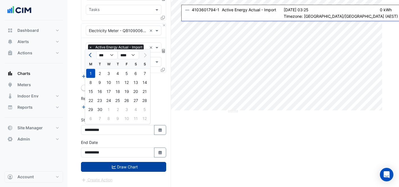
click at [91, 56] on span "Previous month" at bounding box center [91, 55] width 4 height 4
select select "*"
click at [128, 73] on div "1" at bounding box center [126, 73] width 9 height 9
type input "**********"
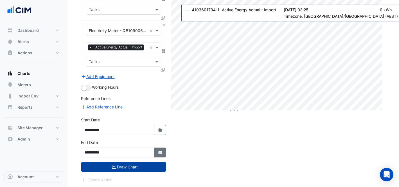
click at [155, 151] on button "Select Date" at bounding box center [160, 152] width 12 height 10
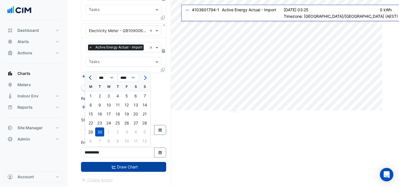
click at [88, 77] on button "Previous month" at bounding box center [91, 77] width 7 height 9
click at [144, 75] on button "Next month" at bounding box center [144, 77] width 7 height 9
click at [90, 76] on button "Previous month" at bounding box center [91, 77] width 7 height 9
select select "*"
click at [144, 131] on div "31" at bounding box center [144, 132] width 9 height 9
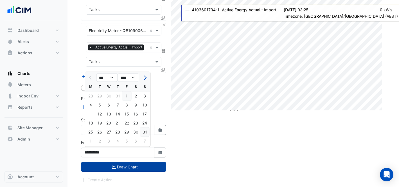
type input "**********"
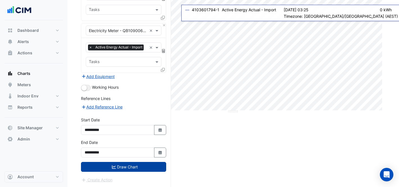
click at [126, 165] on button "Draw Chart" at bounding box center [123, 167] width 85 height 10
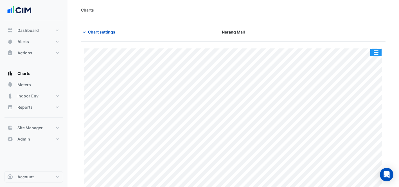
click at [373, 50] on button "button" at bounding box center [376, 52] width 11 height 7
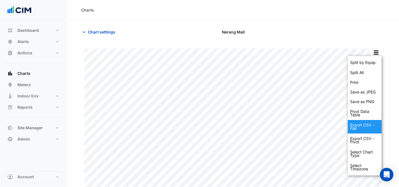
click at [360, 126] on div "Export CSV - Flat" at bounding box center [365, 127] width 34 height 14
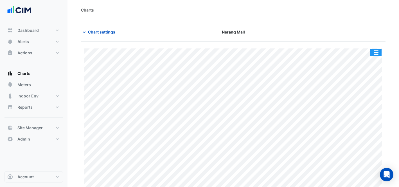
click at [375, 49] on button "button" at bounding box center [376, 52] width 11 height 7
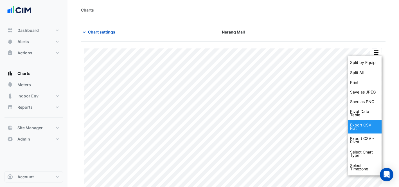
drag, startPoint x: 366, startPoint y: 126, endPoint x: 365, endPoint y: 119, distance: 7.7
click at [366, 126] on div "Export CSV - Flat" at bounding box center [365, 127] width 34 height 14
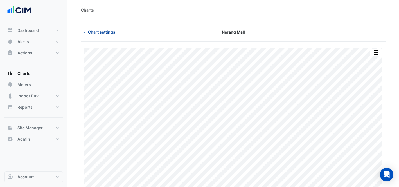
click at [97, 29] on span "Chart settings" at bounding box center [101, 32] width 27 height 6
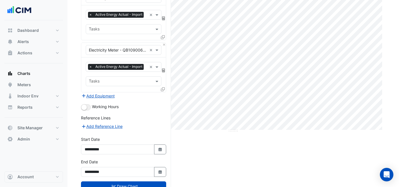
scroll to position [90, 0]
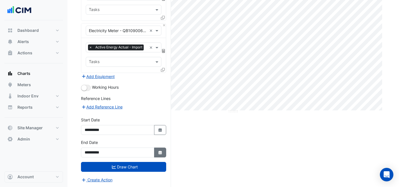
click at [156, 151] on button "Select Date" at bounding box center [160, 152] width 12 height 10
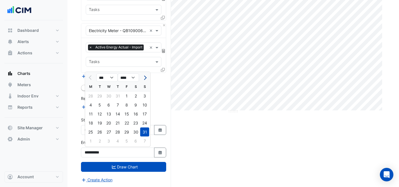
click at [143, 73] on button "Next month" at bounding box center [144, 77] width 7 height 9
select select "*"
click at [98, 134] on div "30" at bounding box center [99, 132] width 9 height 9
type input "**********"
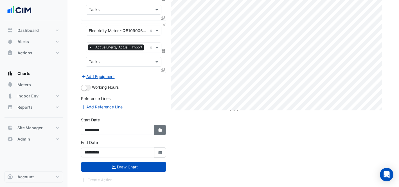
click at [157, 131] on button "Select Date" at bounding box center [160, 130] width 12 height 10
select select "*"
select select "****"
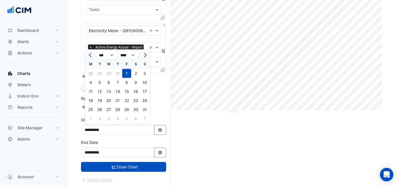
click at [141, 53] on div at bounding box center [144, 55] width 11 height 9
click at [146, 56] on button "Next month" at bounding box center [144, 55] width 7 height 9
select select "*"
click at [89, 72] on div "1" at bounding box center [90, 73] width 9 height 9
type input "**********"
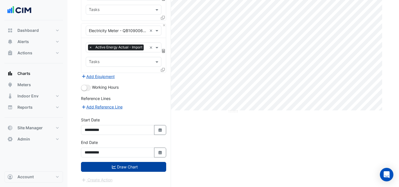
click at [130, 169] on button "Draw Chart" at bounding box center [123, 167] width 85 height 10
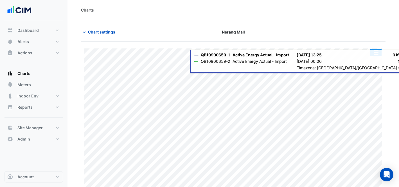
click at [376, 53] on button "button" at bounding box center [376, 52] width 11 height 7
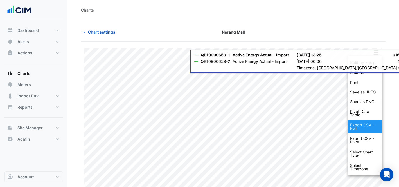
click at [364, 123] on div "Export CSV - Flat" at bounding box center [365, 127] width 34 height 14
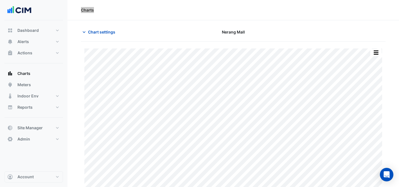
click at [283, 5] on div "Charts" at bounding box center [234, 10] width 332 height 20
